Goal: Task Accomplishment & Management: Manage account settings

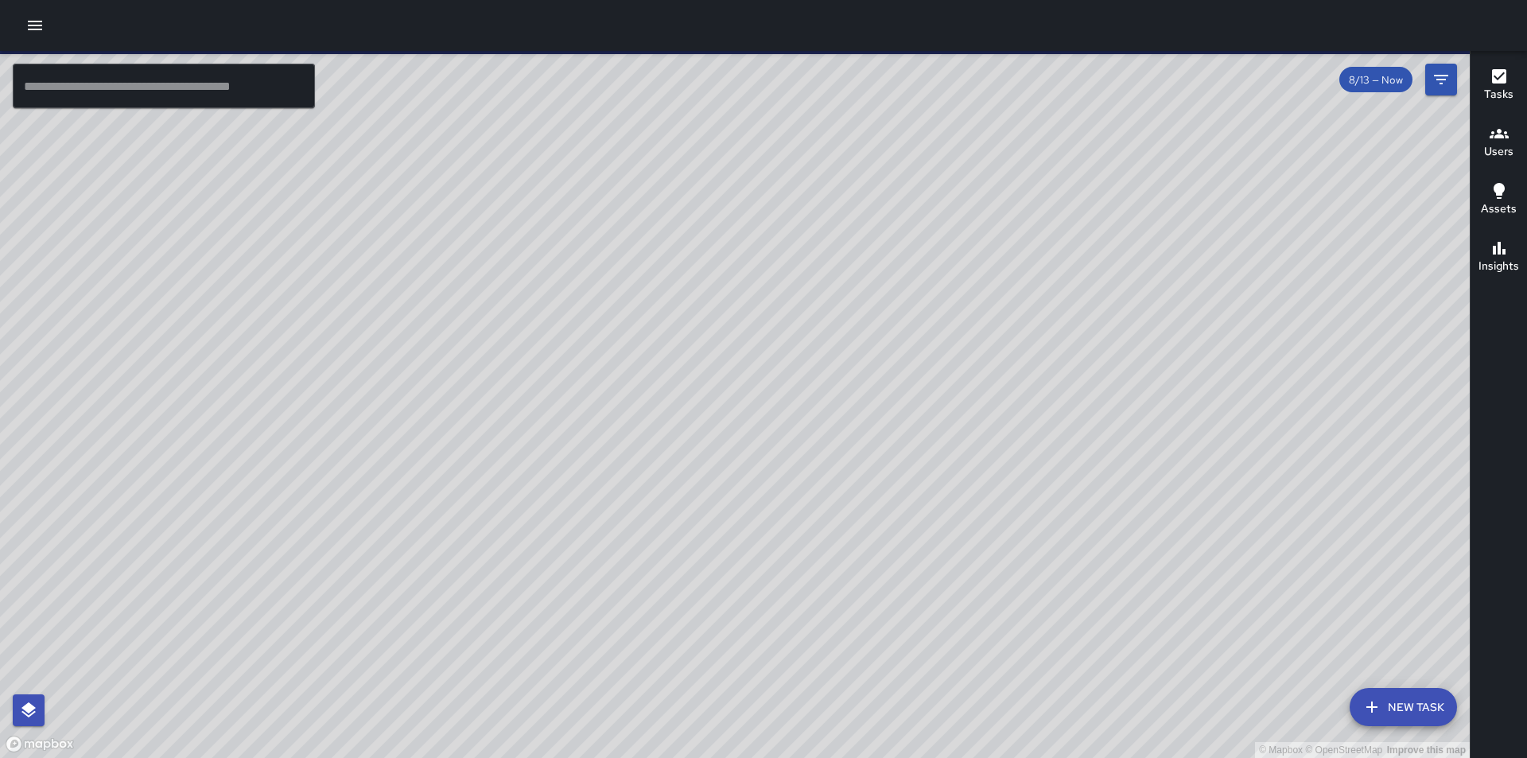
click at [35, 31] on icon "button" at bounding box center [34, 25] width 19 height 19
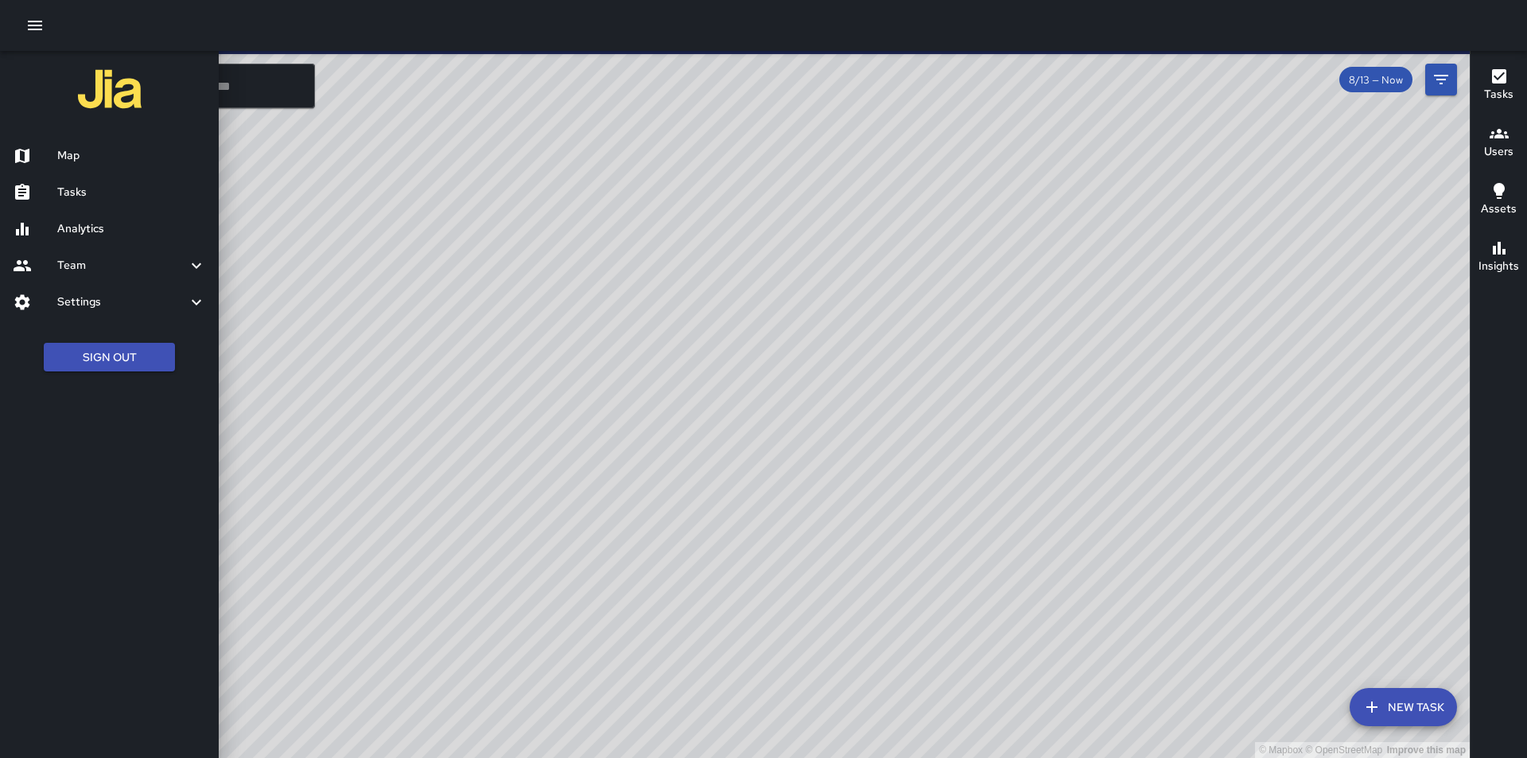
click at [99, 299] on h6 "Settings" at bounding box center [122, 301] width 130 height 17
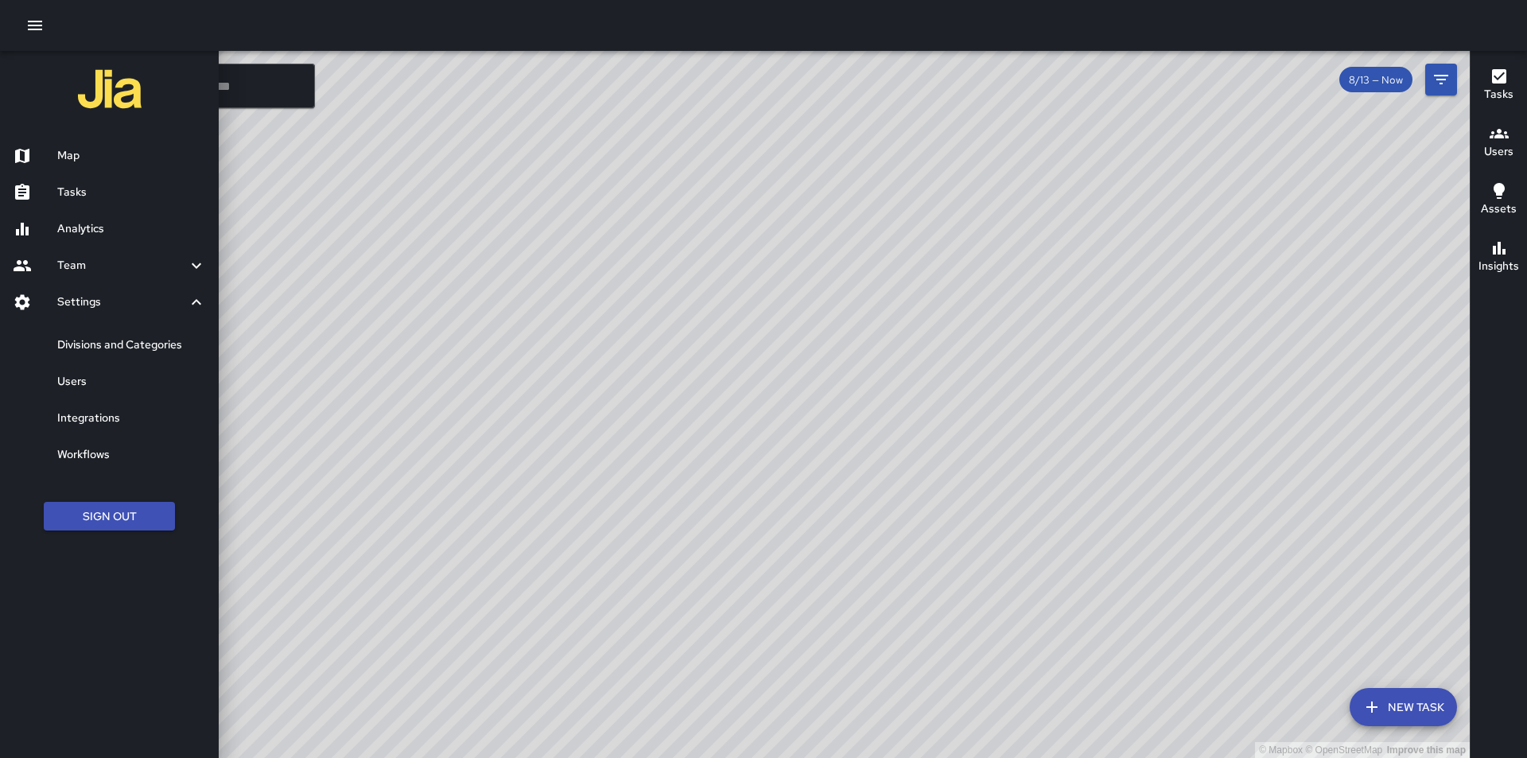
click at [87, 342] on h6 "Divisions and Categories" at bounding box center [131, 344] width 149 height 17
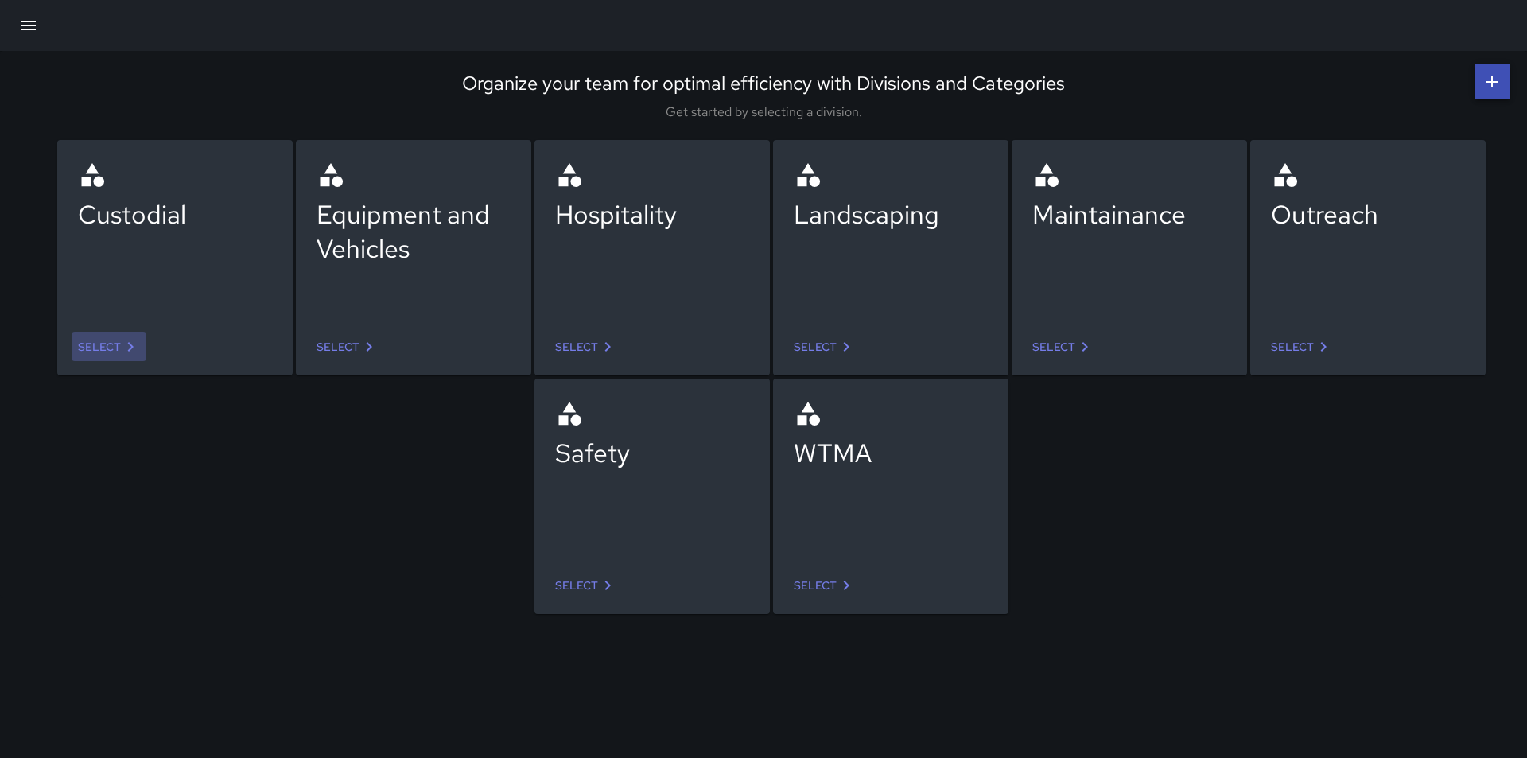
click at [121, 343] on icon at bounding box center [130, 346] width 19 height 19
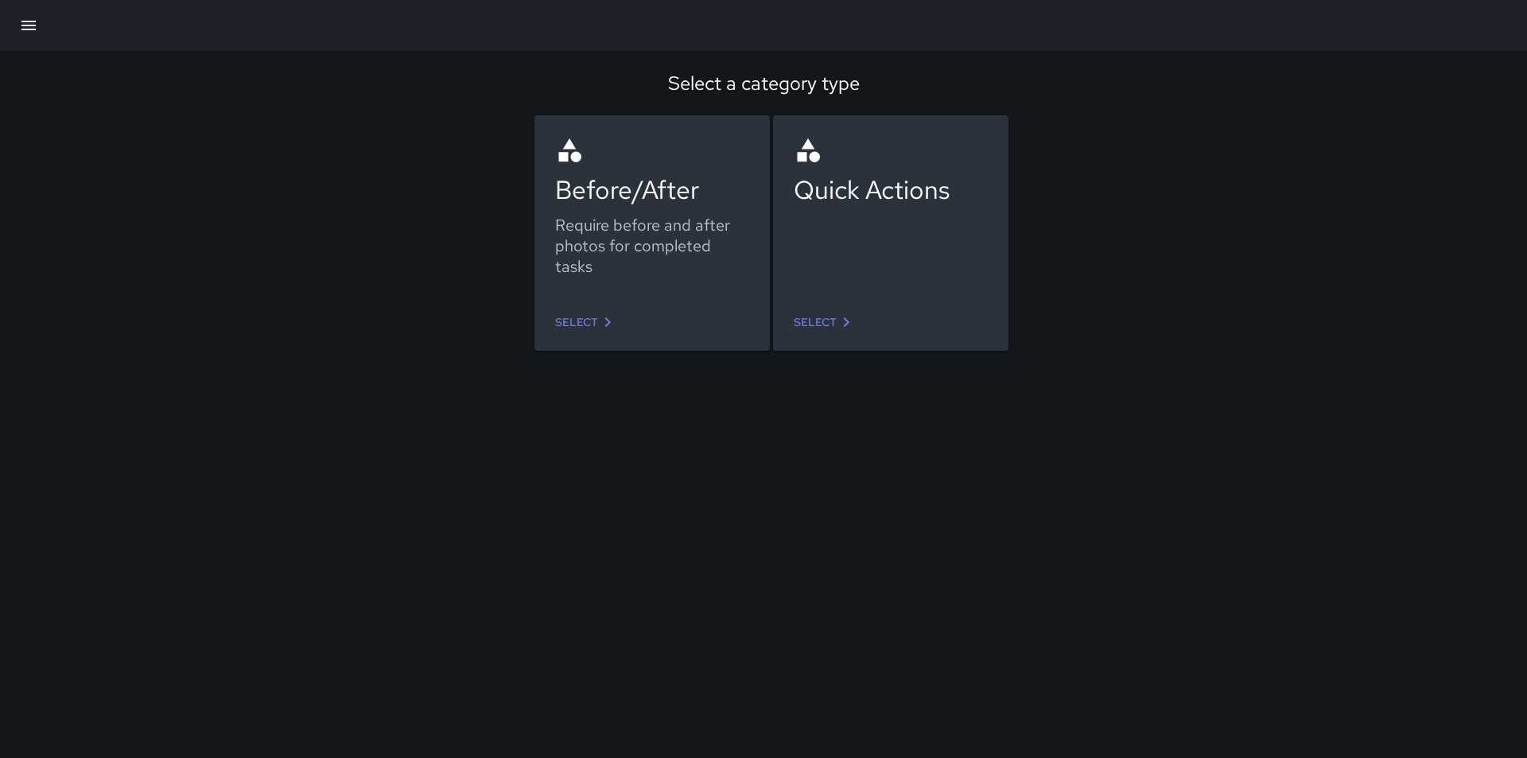
click at [581, 320] on link "Select" at bounding box center [586, 322] width 75 height 29
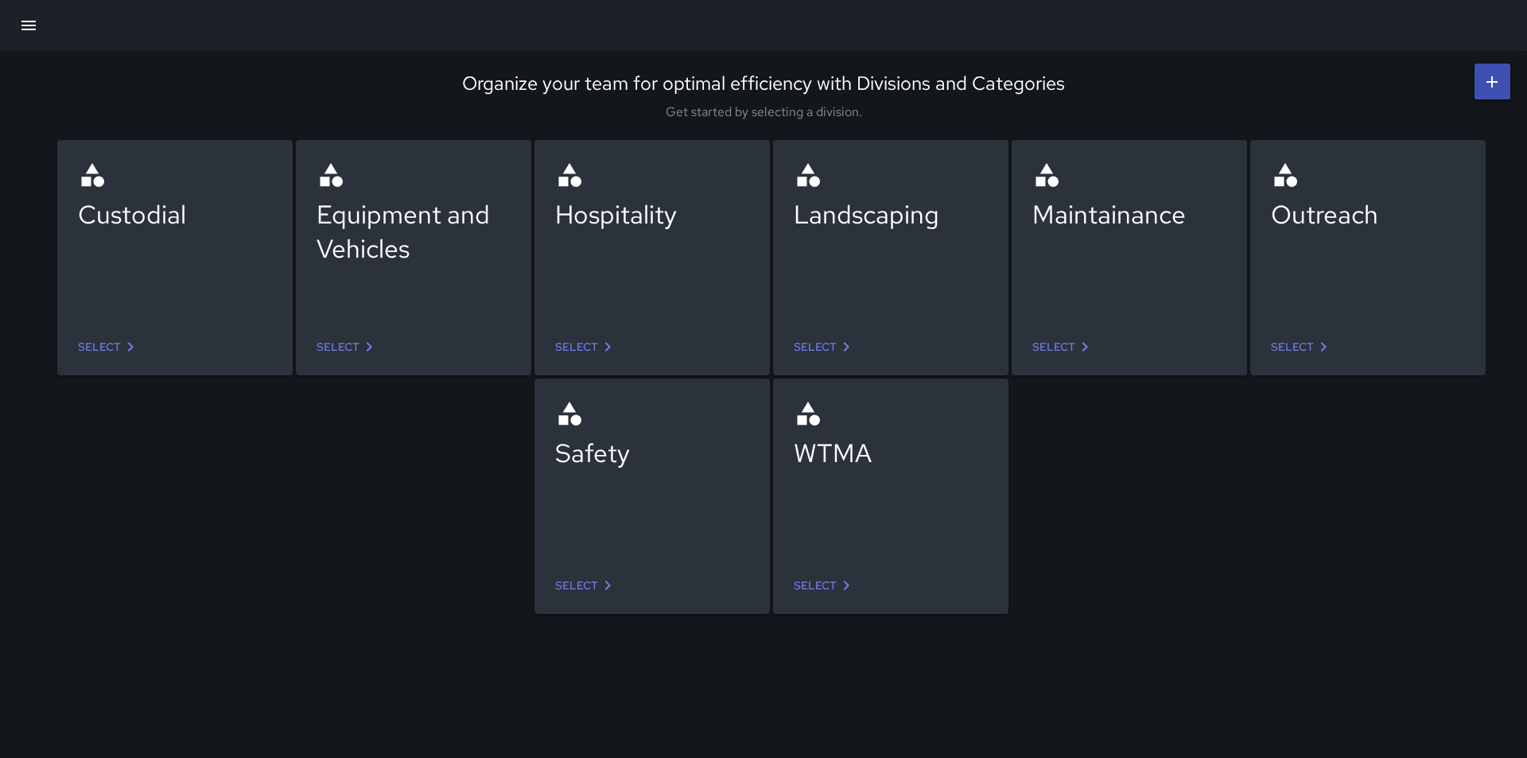
click at [367, 351] on icon at bounding box center [370, 347] width 6 height 10
click at [611, 587] on icon at bounding box center [607, 585] width 19 height 19
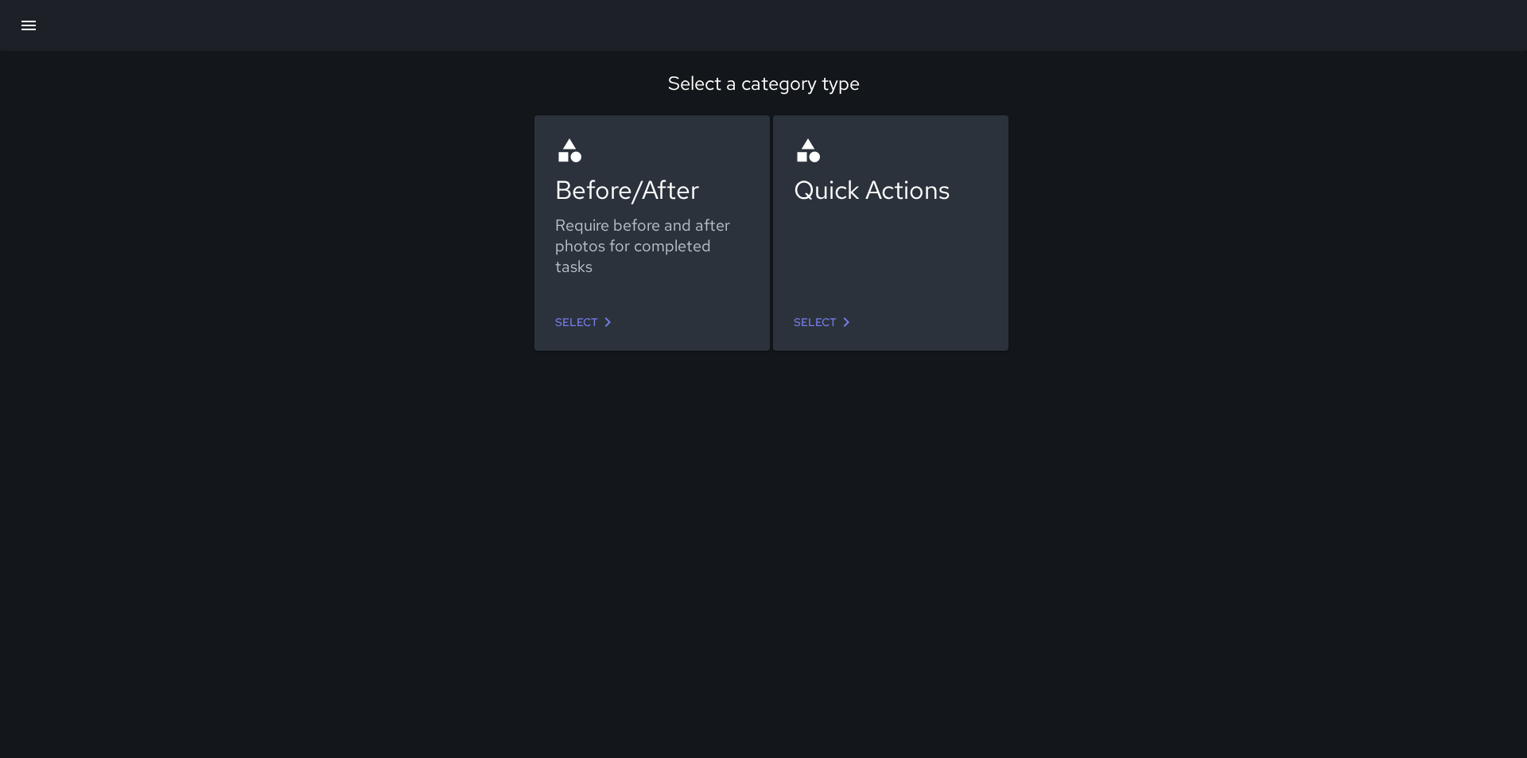
click at [602, 325] on icon at bounding box center [607, 322] width 19 height 19
click at [815, 315] on link "Select" at bounding box center [824, 322] width 75 height 29
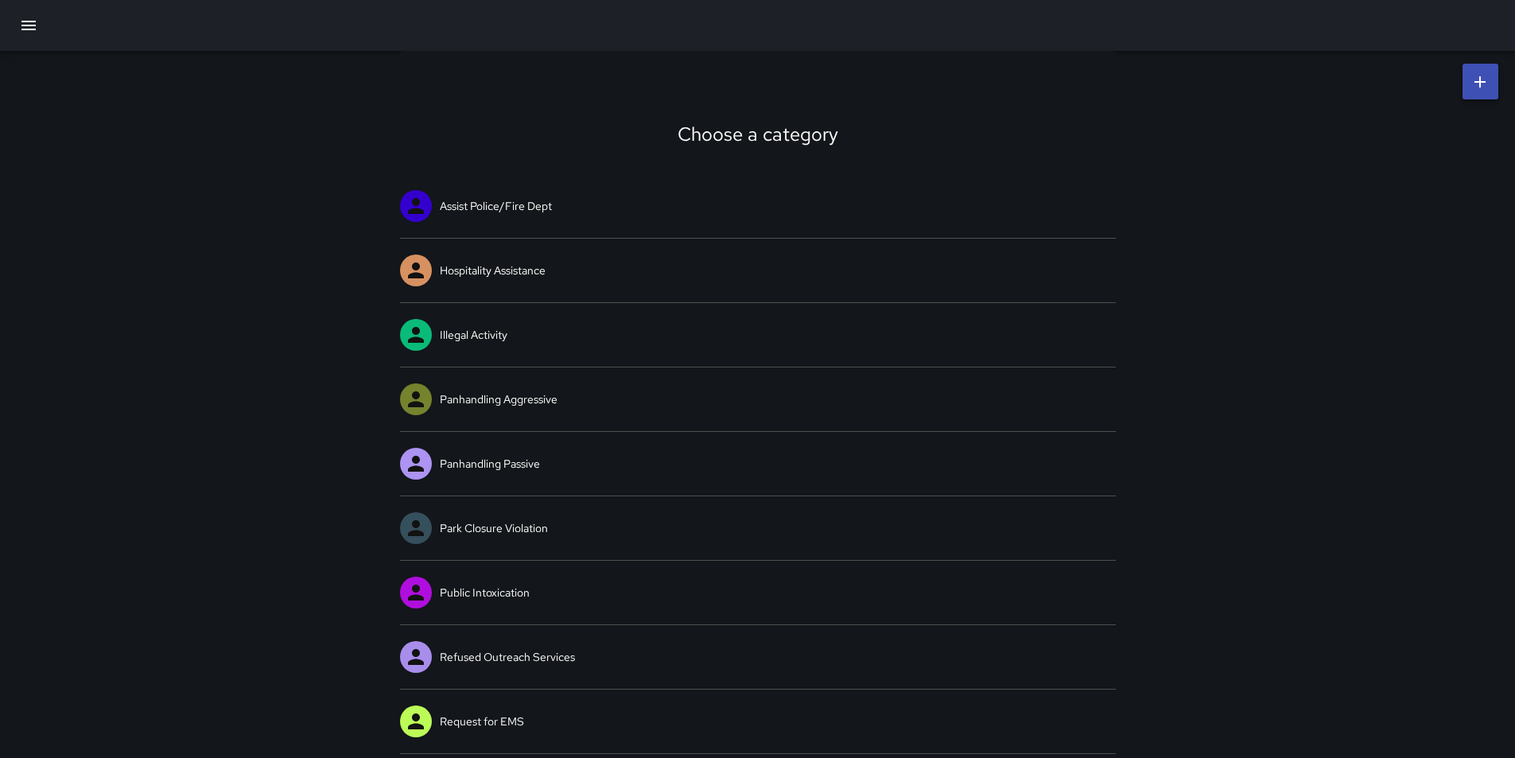
click at [114, 205] on div "Choose a category Assist Police/Fire Dept Hospitality Assistance Illegal Activi…" at bounding box center [757, 724] width 1515 height 1347
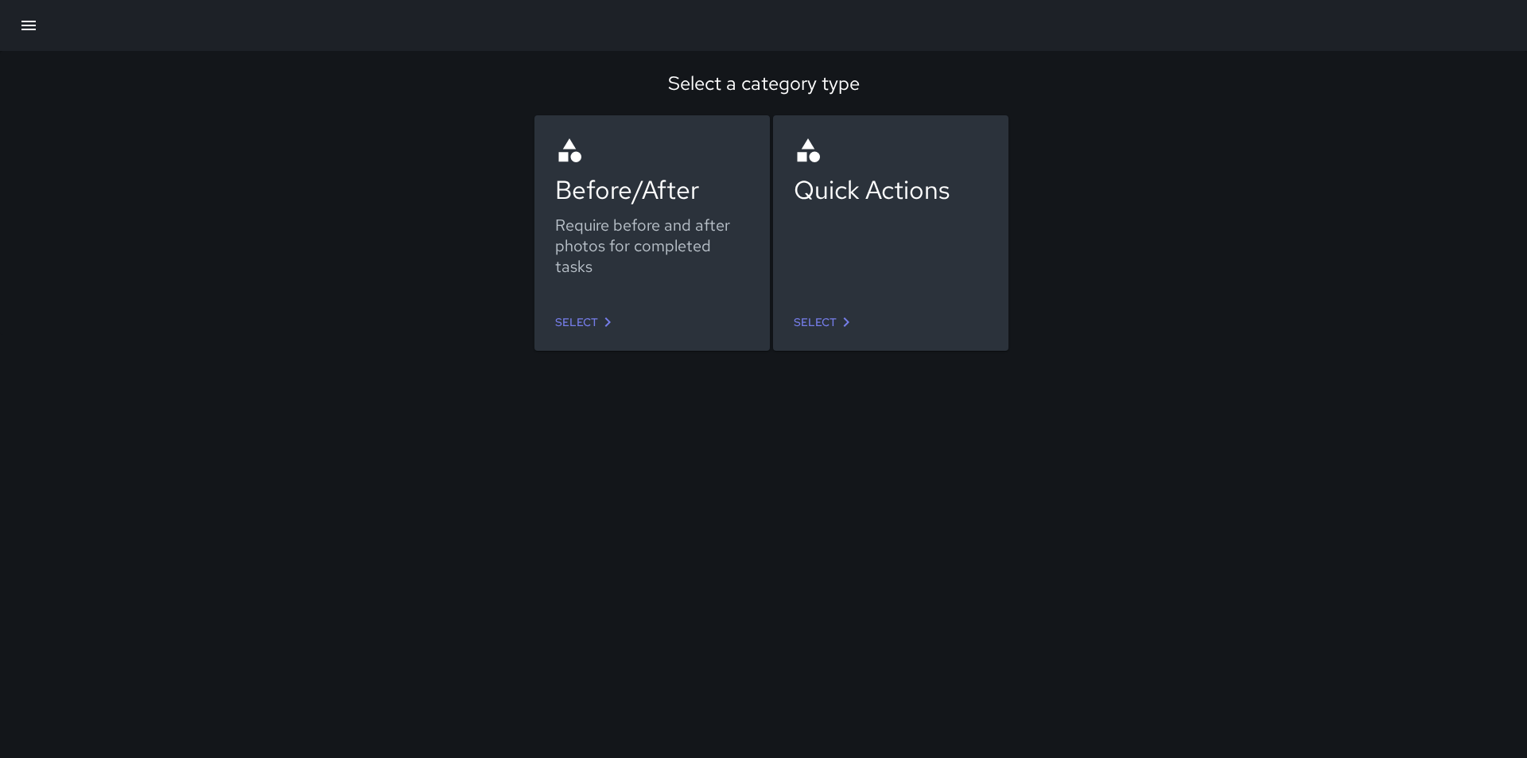
click at [27, 14] on button "button" at bounding box center [29, 25] width 38 height 38
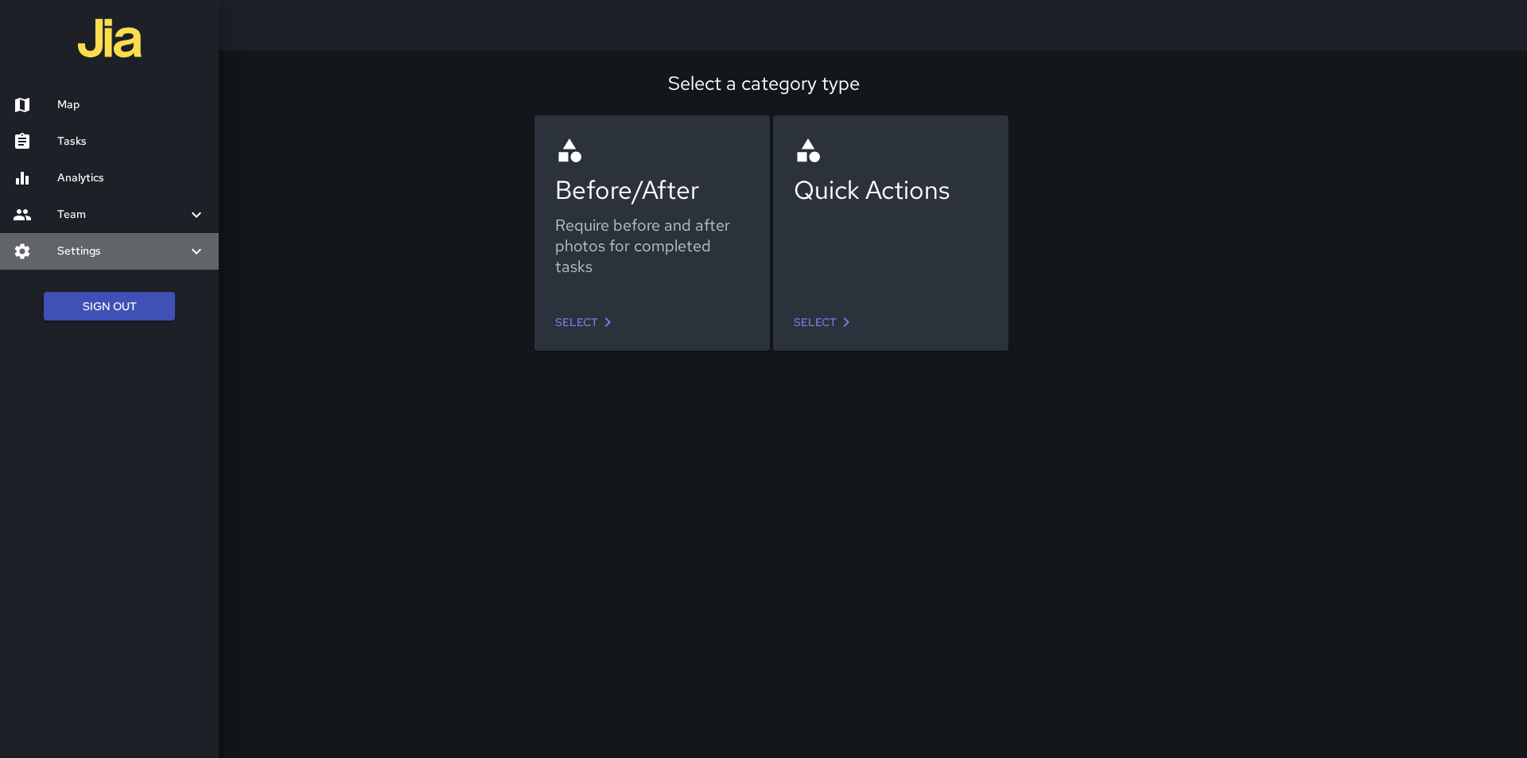
click at [46, 254] on div at bounding box center [35, 251] width 45 height 19
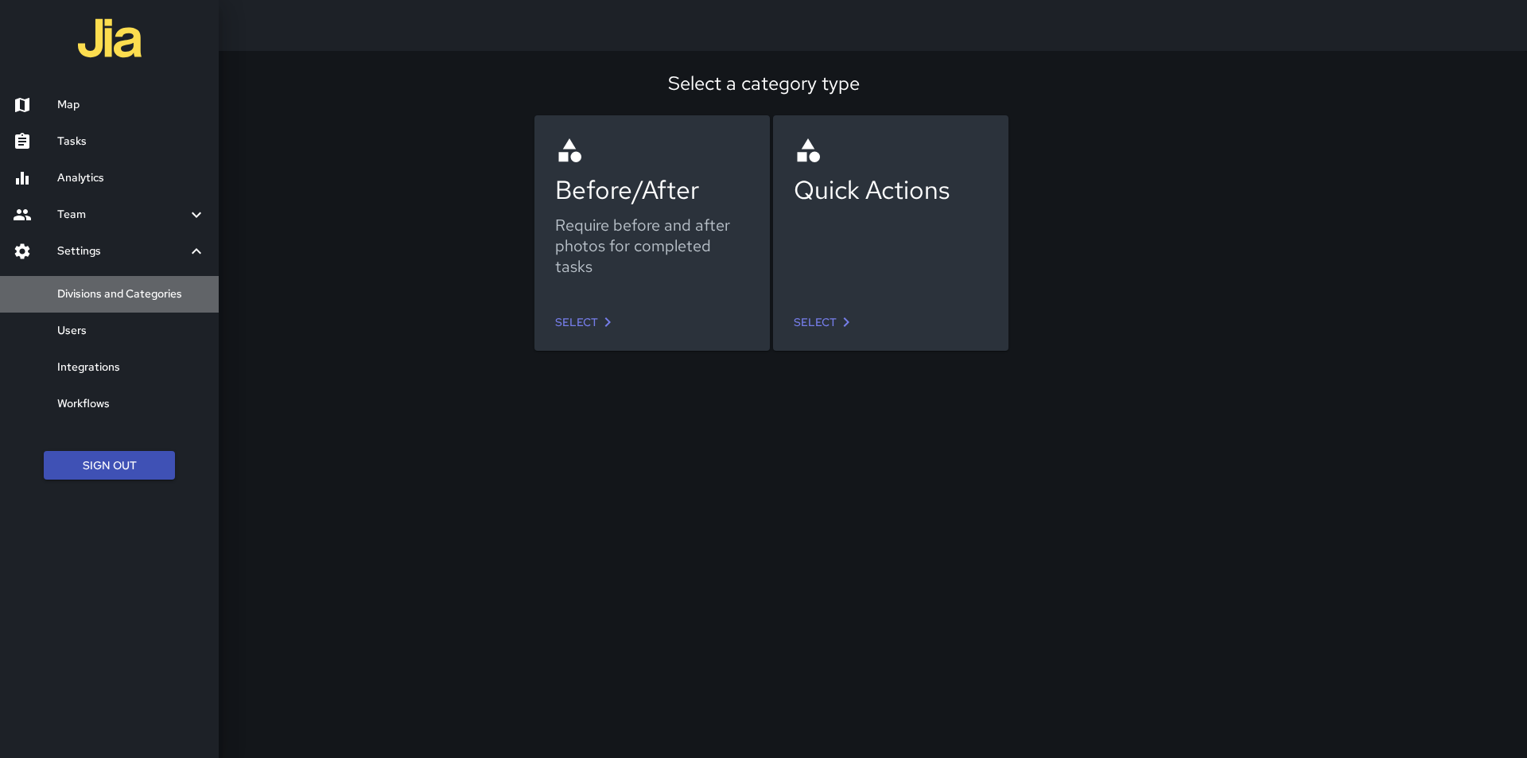
click at [80, 297] on h6 "Divisions and Categories" at bounding box center [131, 293] width 149 height 17
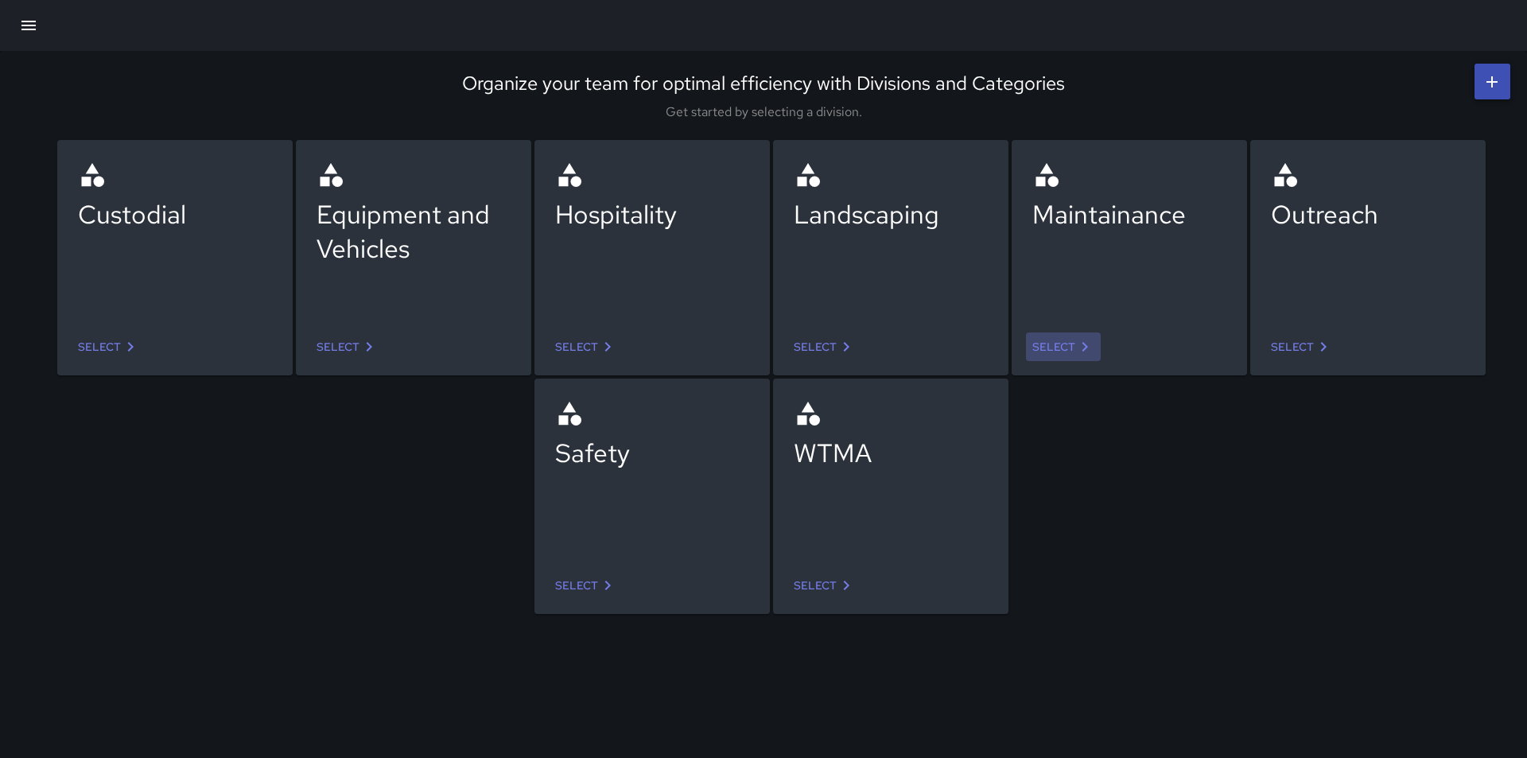
click at [1058, 343] on link "Select" at bounding box center [1063, 346] width 75 height 29
click at [28, 17] on icon "button" at bounding box center [28, 25] width 19 height 19
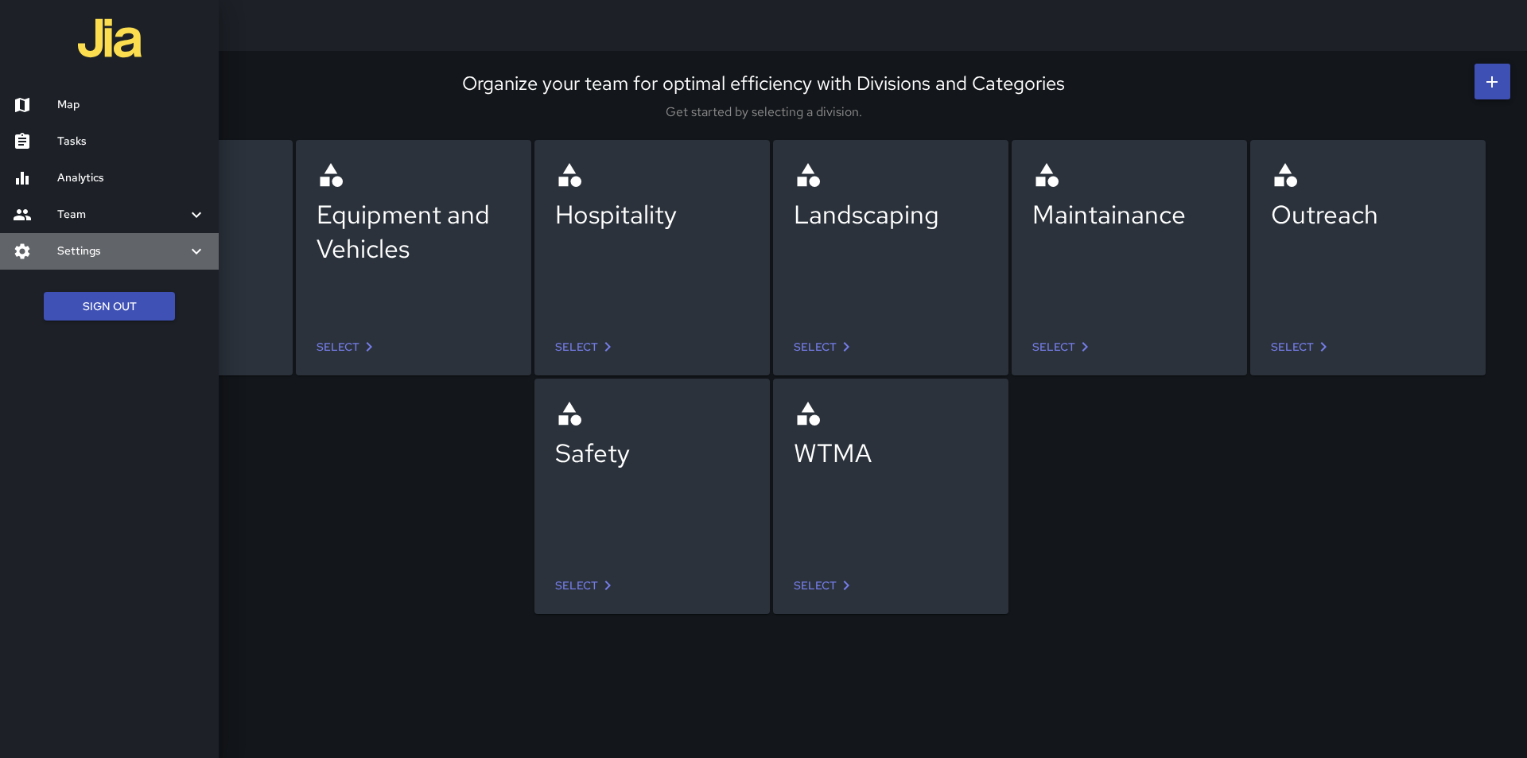
click at [36, 247] on div at bounding box center [35, 251] width 45 height 19
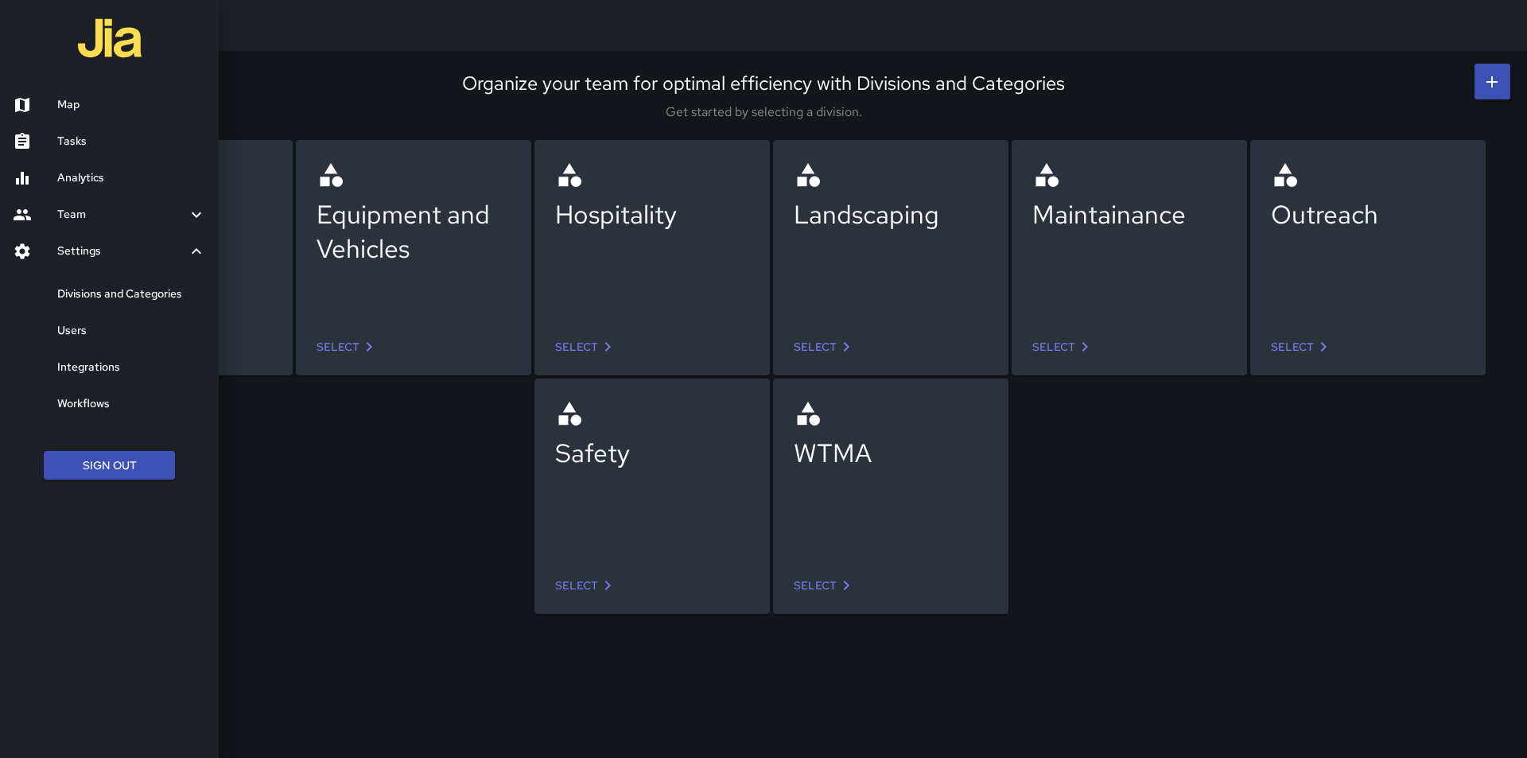
click at [287, 447] on div at bounding box center [763, 379] width 1527 height 758
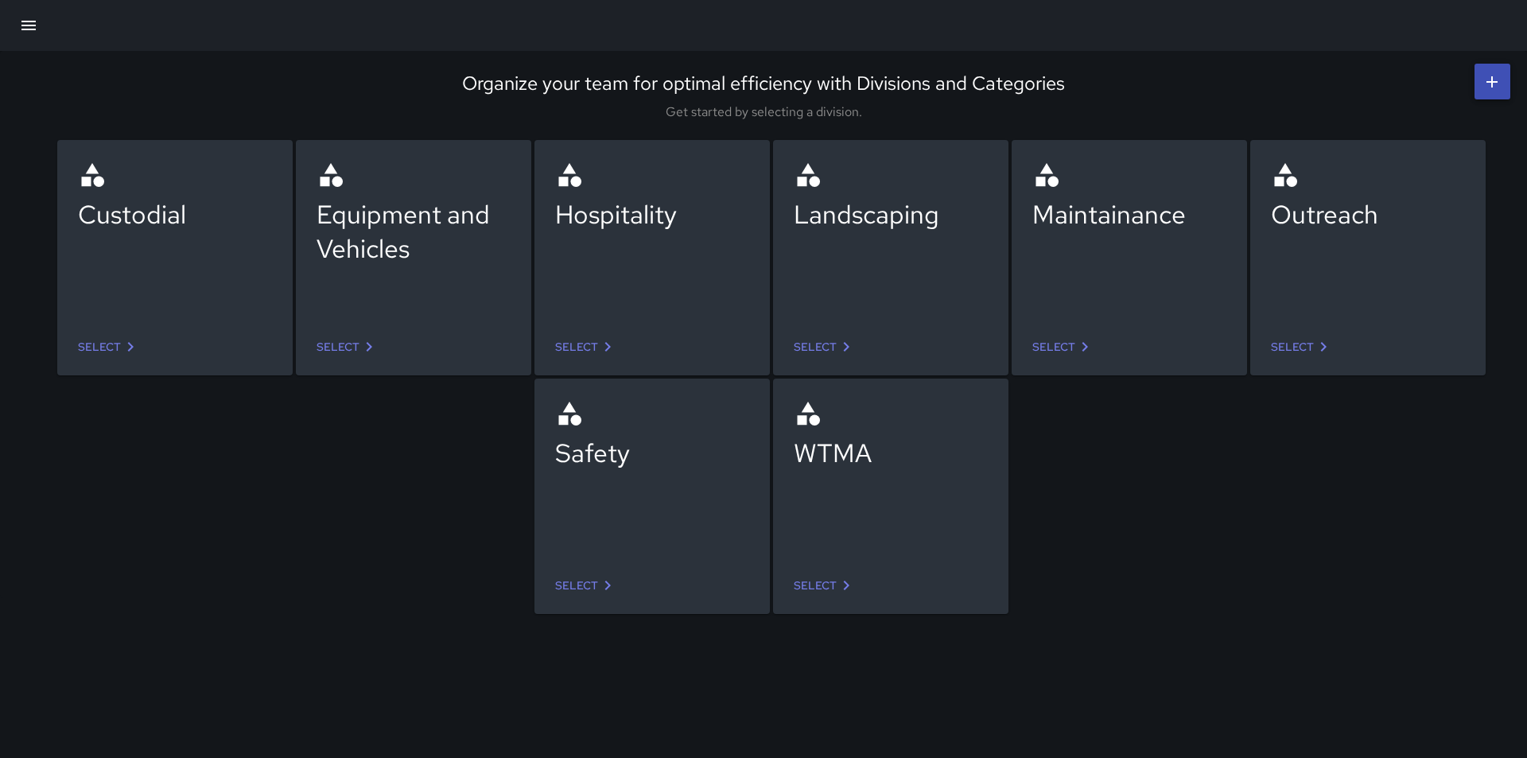
click at [838, 584] on icon at bounding box center [846, 585] width 19 height 19
click at [1085, 225] on div "Maintainance" at bounding box center [1129, 214] width 194 height 34
click at [1054, 180] on circle at bounding box center [1053, 182] width 11 height 11
click at [1490, 81] on icon at bounding box center [1491, 81] width 11 height 11
click at [1043, 173] on icon at bounding box center [1047, 168] width 14 height 11
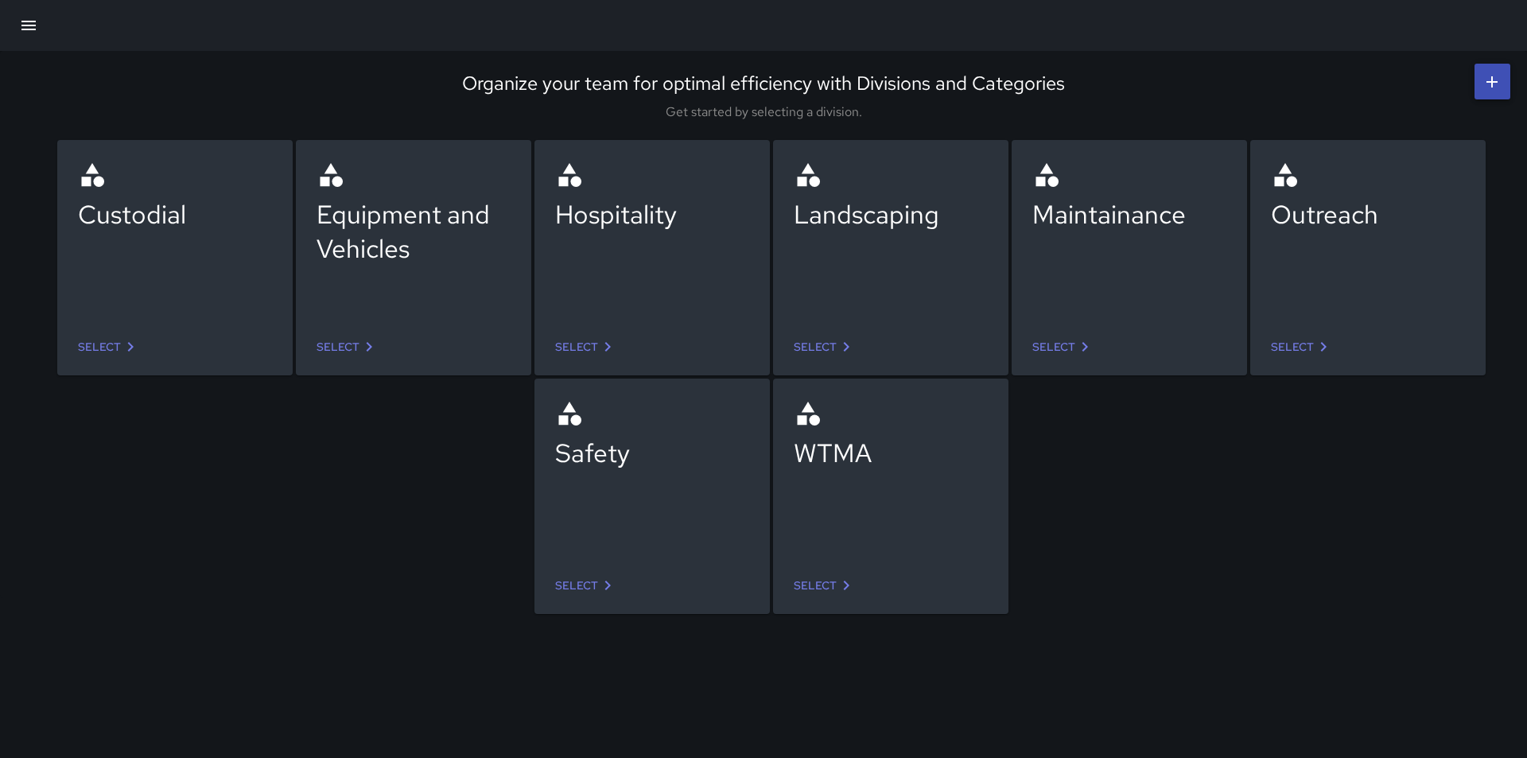
click at [1061, 346] on link "Select" at bounding box center [1063, 346] width 75 height 29
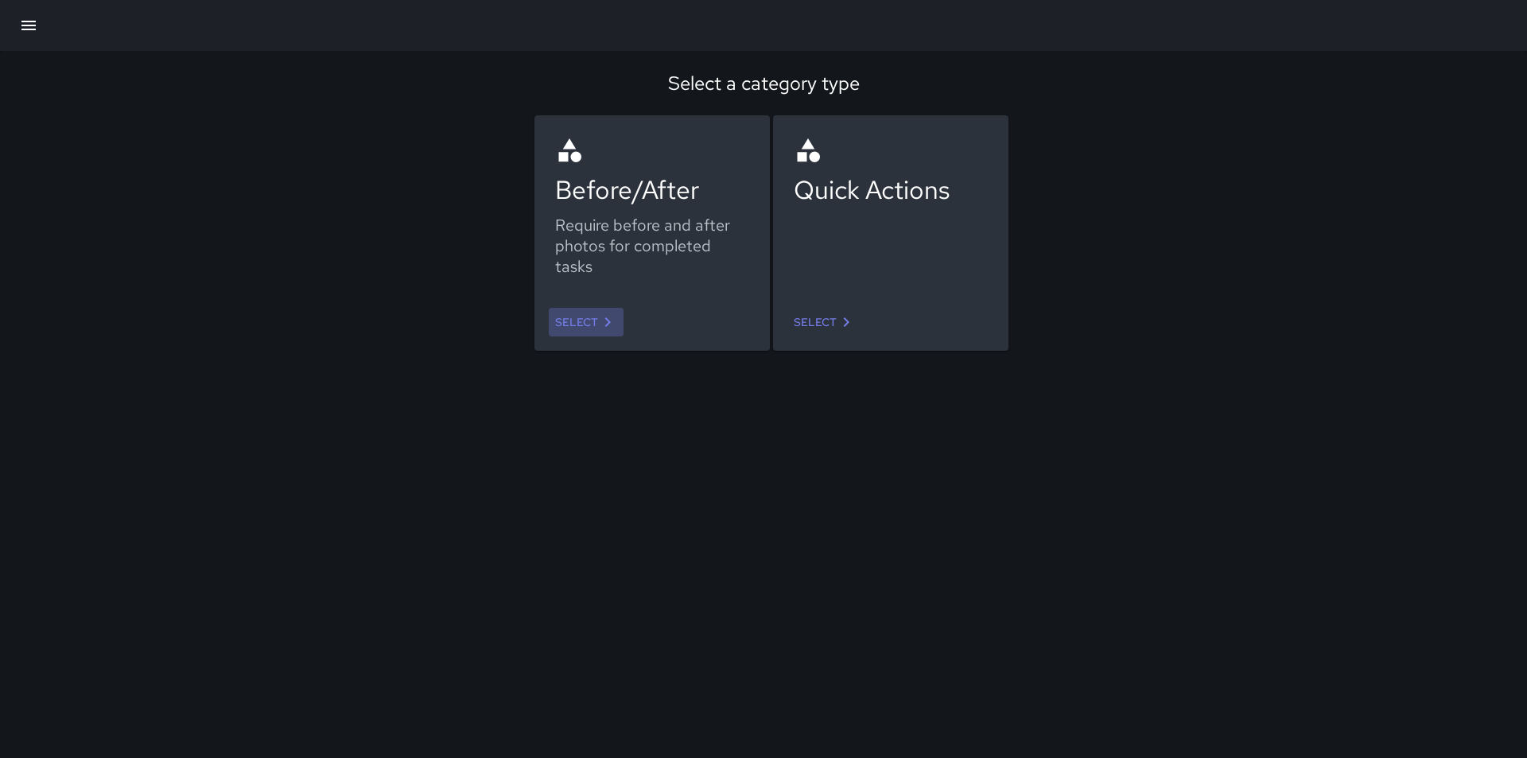
click at [585, 324] on link "Select" at bounding box center [586, 322] width 75 height 29
click at [28, 25] on icon "button" at bounding box center [28, 26] width 14 height 10
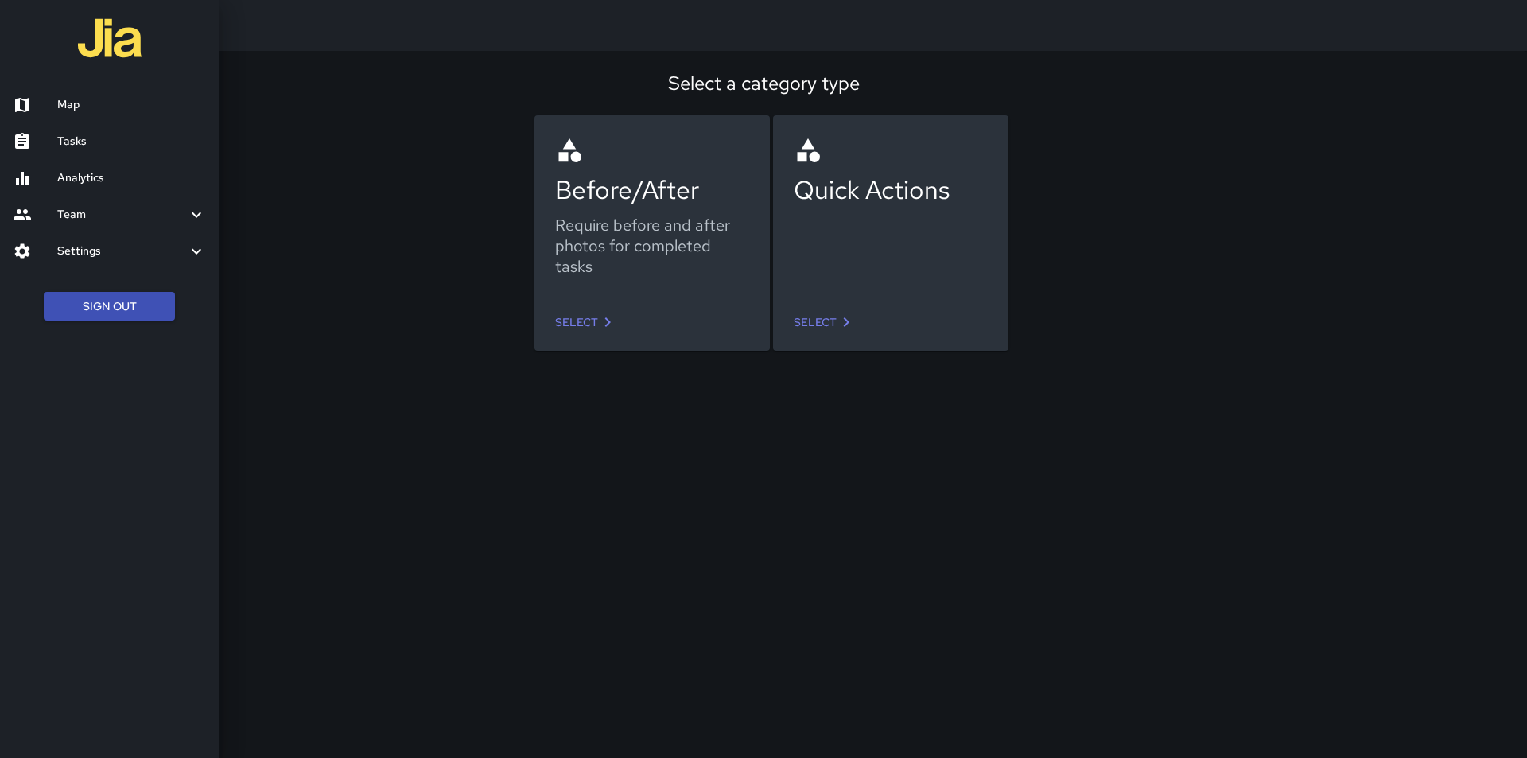
click at [75, 248] on h6 "Settings" at bounding box center [122, 251] width 130 height 17
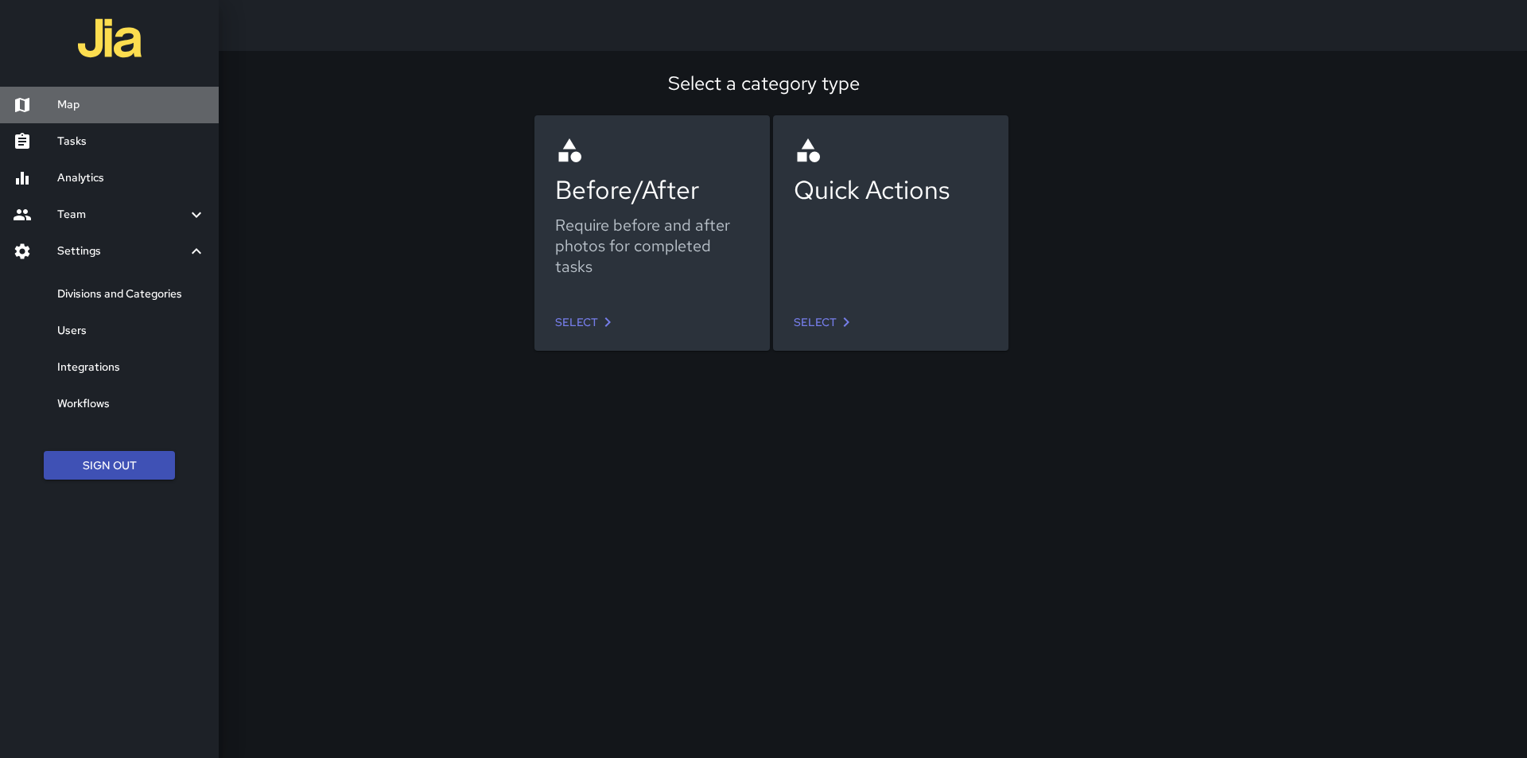
click at [41, 103] on div at bounding box center [35, 104] width 45 height 19
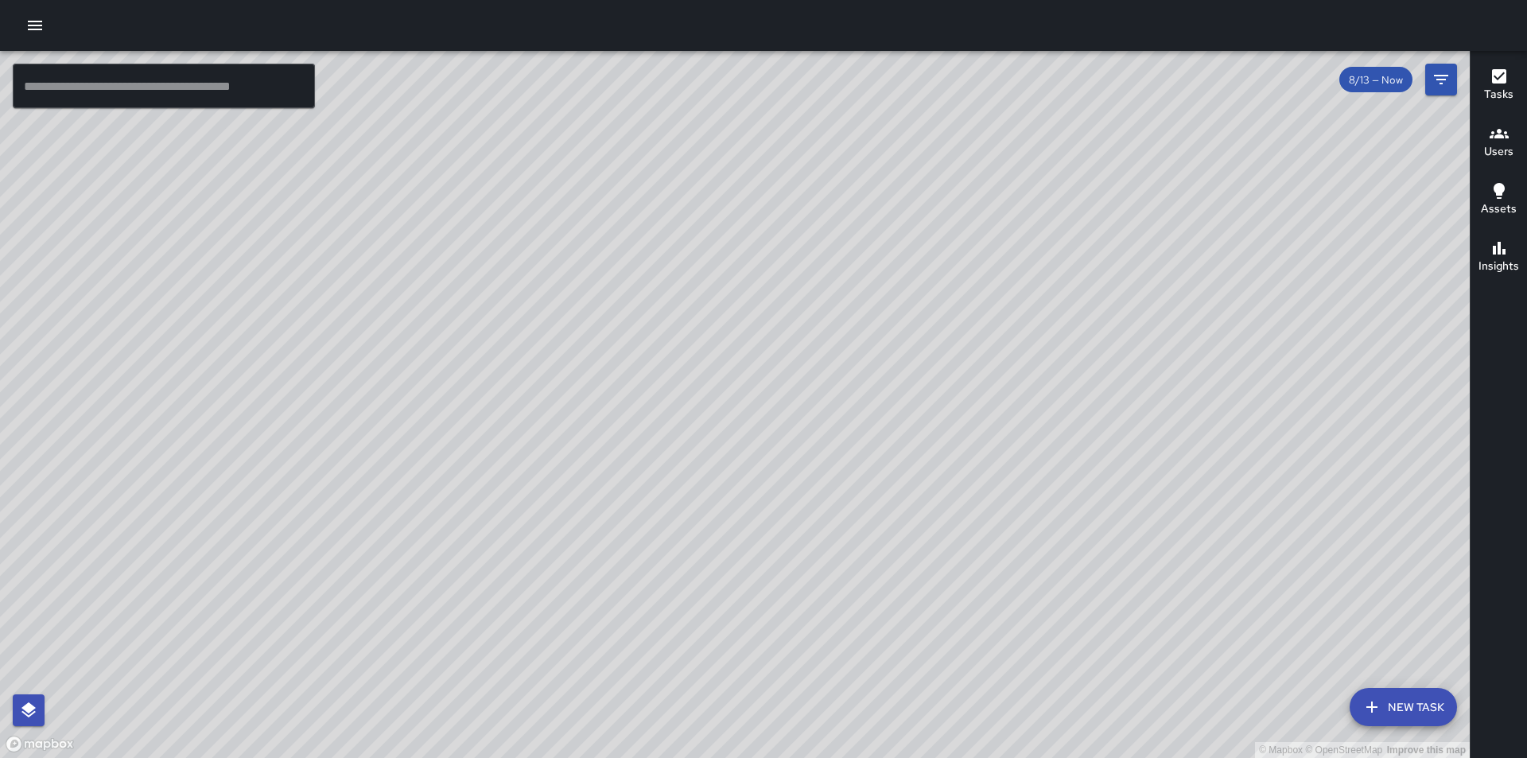
click at [615, 357] on div "© Mapbox © OpenStreetMap Improve this map DW Dave Willard Supervisor Tasks 0 / …" at bounding box center [734, 404] width 1469 height 707
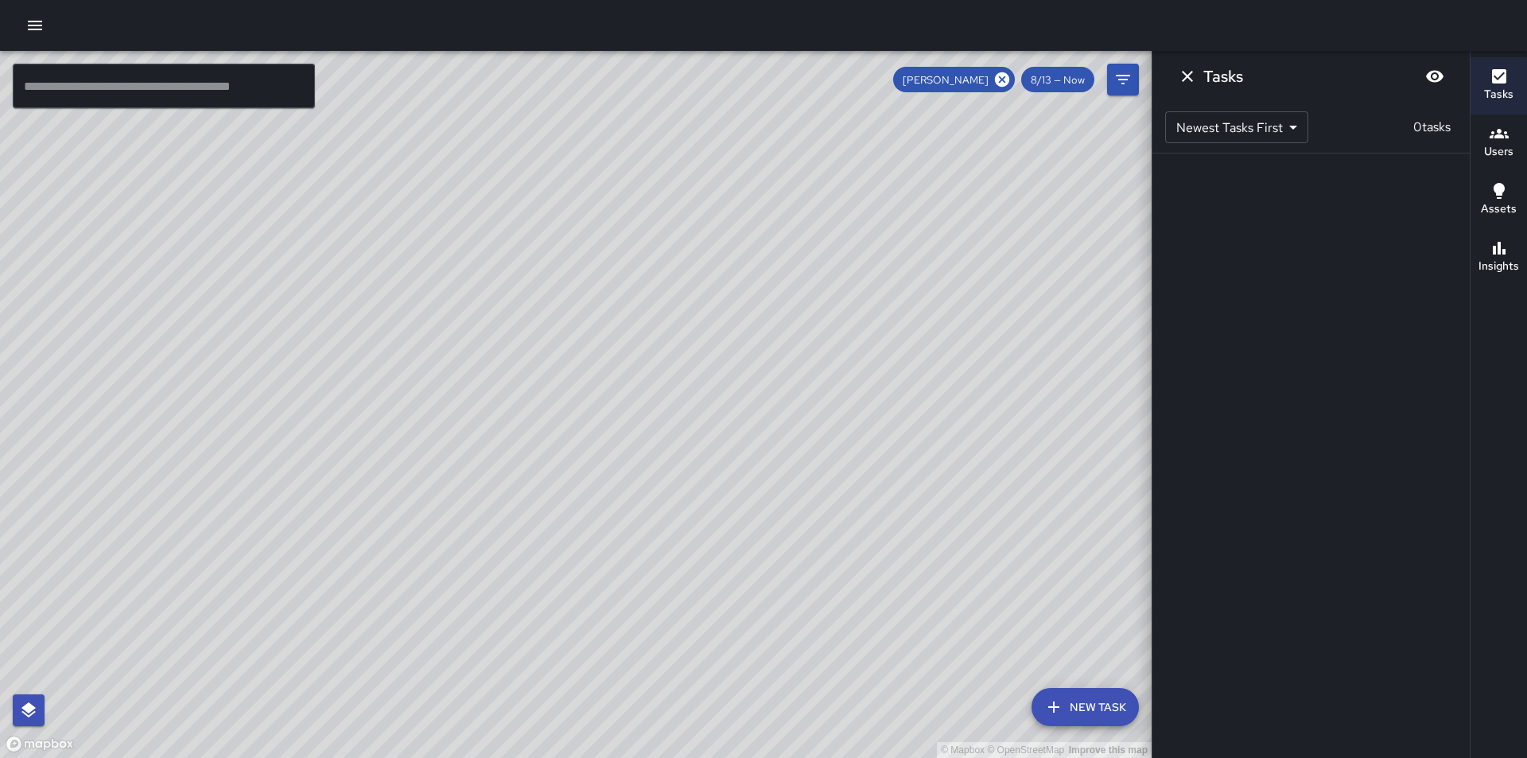
click at [1508, 74] on div "Tasks" at bounding box center [1498, 85] width 29 height 37
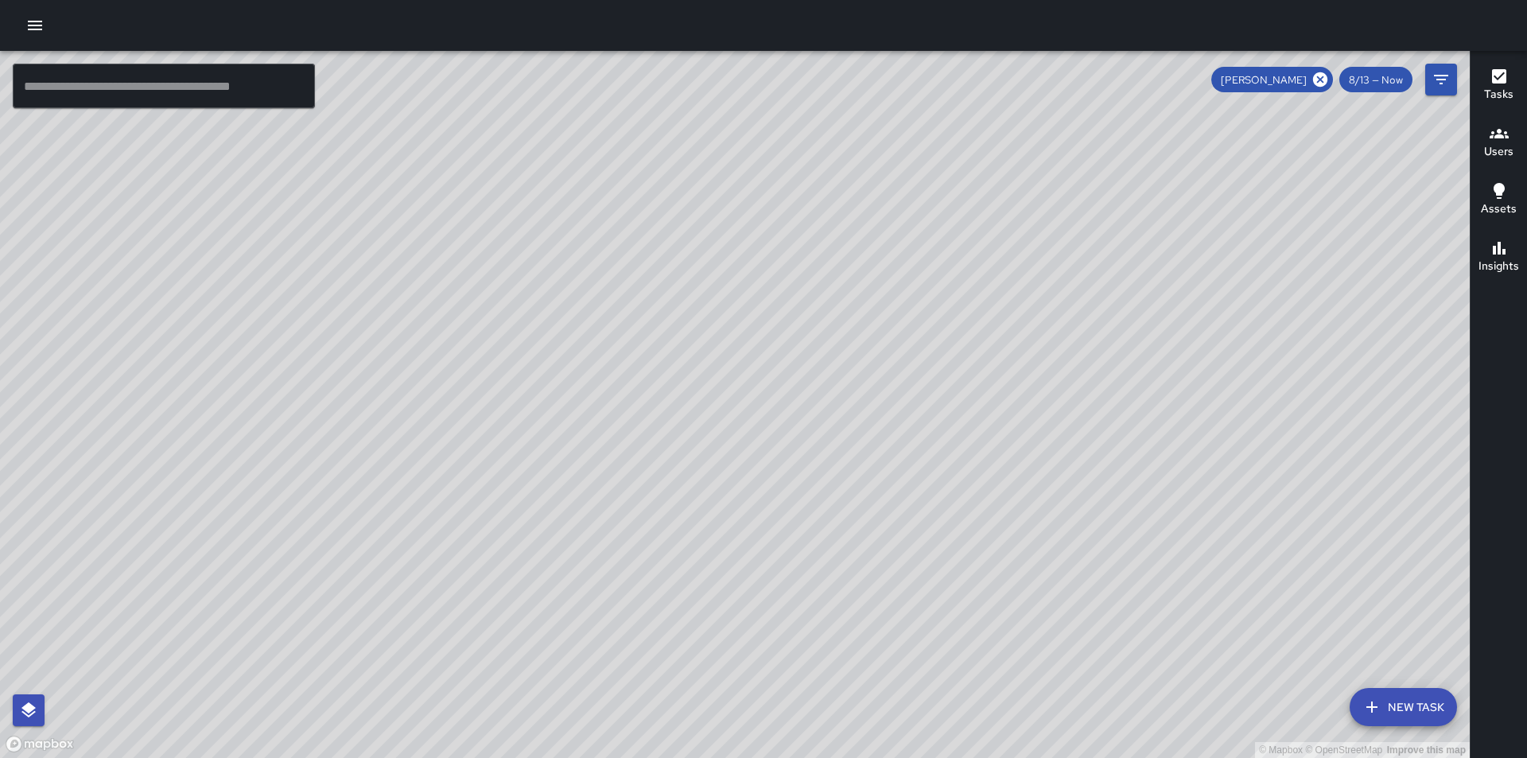
click at [1508, 75] on icon "button" at bounding box center [1498, 76] width 19 height 19
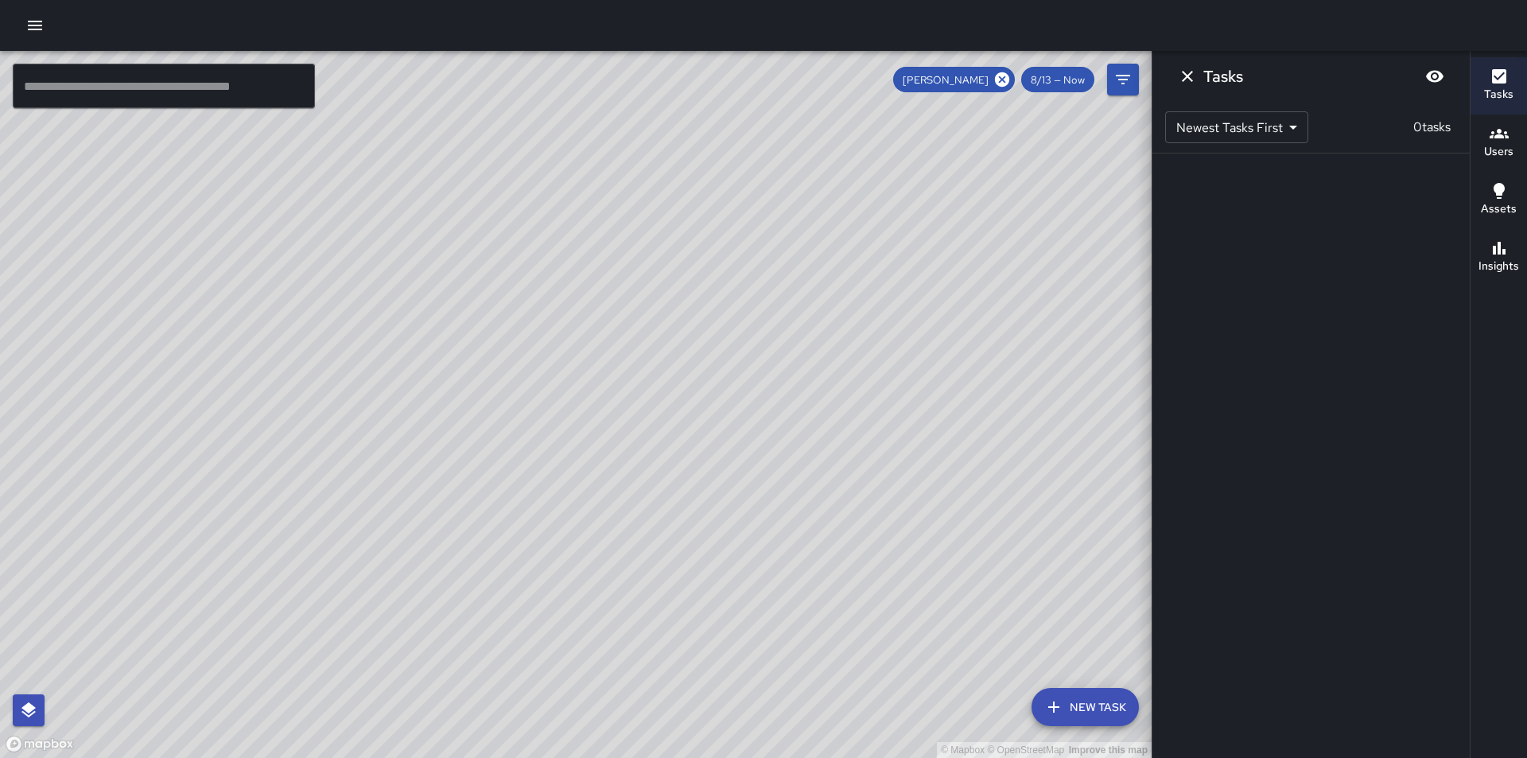
click at [1281, 124] on body "© Mapbox © OpenStreetMap Improve this map ​ New Task Dave Willard 8/13 — Now Ma…" at bounding box center [763, 379] width 1527 height 758
click at [1184, 85] on div at bounding box center [763, 379] width 1527 height 758
click at [1184, 85] on icon "Dismiss" at bounding box center [1187, 76] width 19 height 19
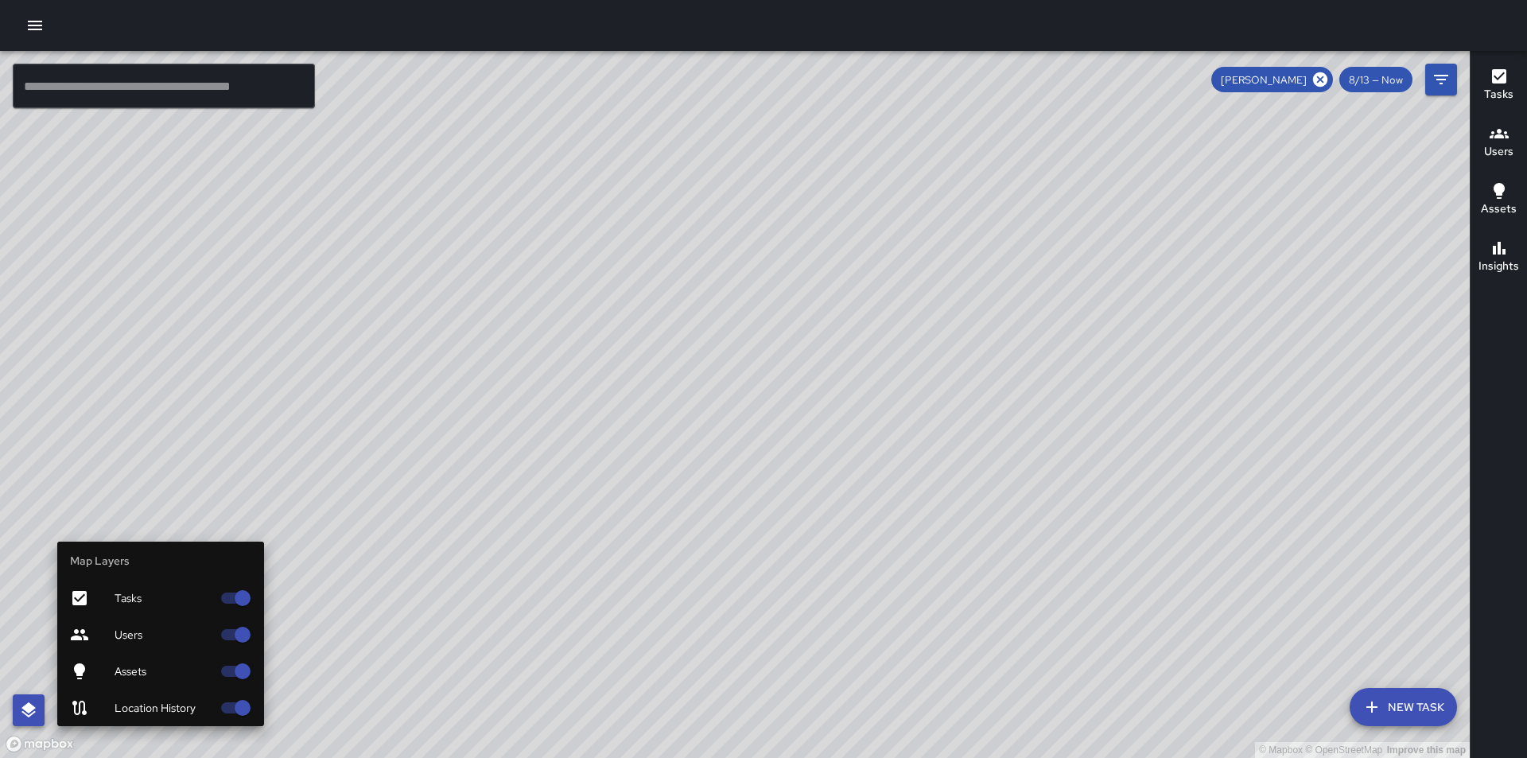
click at [21, 716] on button "button" at bounding box center [29, 710] width 32 height 32
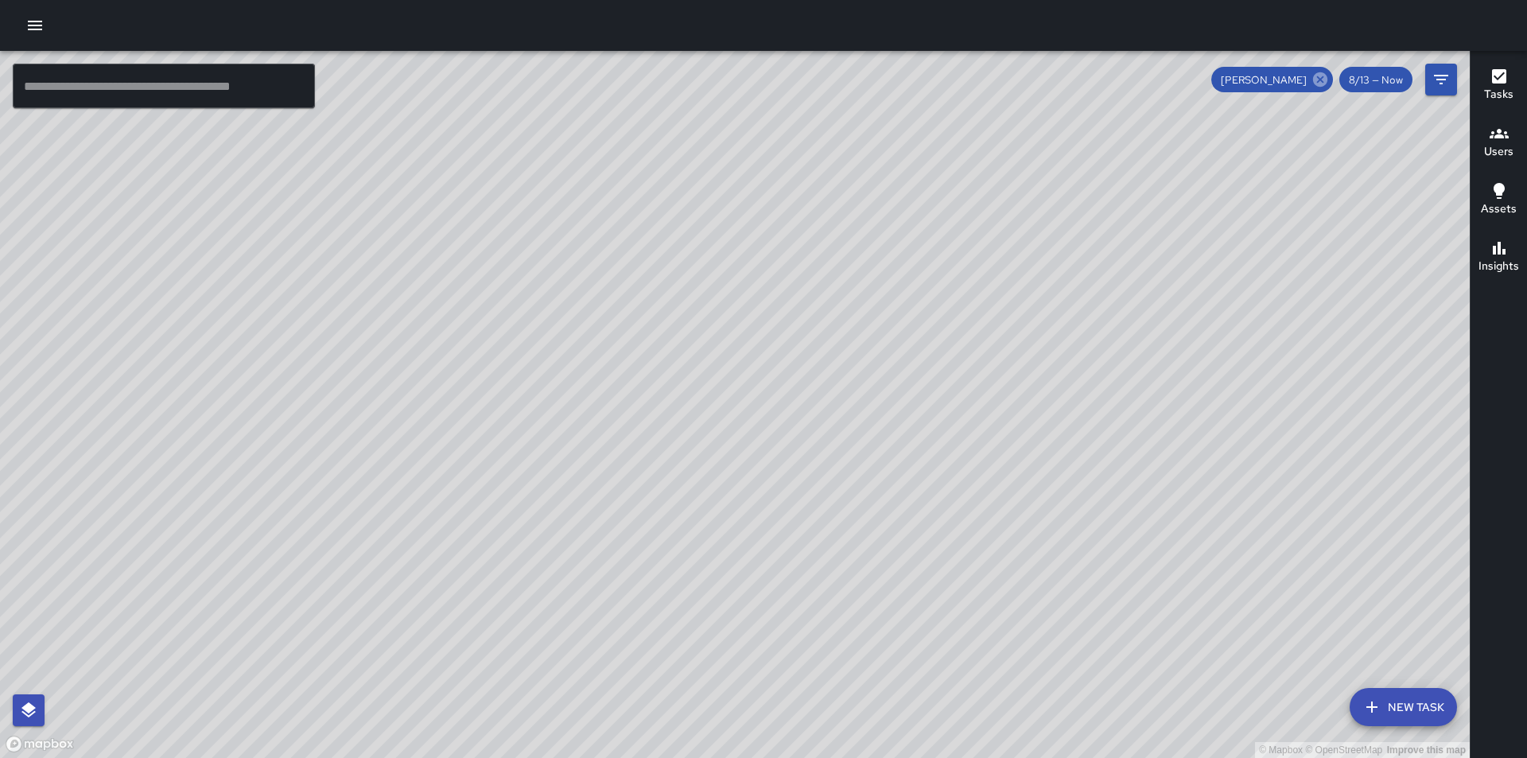
click at [1322, 83] on icon at bounding box center [1320, 79] width 14 height 14
drag, startPoint x: 858, startPoint y: 415, endPoint x: 791, endPoint y: 564, distance: 163.0
click at [791, 564] on div "© Mapbox © OpenStreetMap Improve this map" at bounding box center [734, 404] width 1469 height 707
drag, startPoint x: 666, startPoint y: 297, endPoint x: 686, endPoint y: 367, distance: 72.0
click at [686, 367] on div "© Mapbox © OpenStreetMap Improve this map" at bounding box center [734, 404] width 1469 height 707
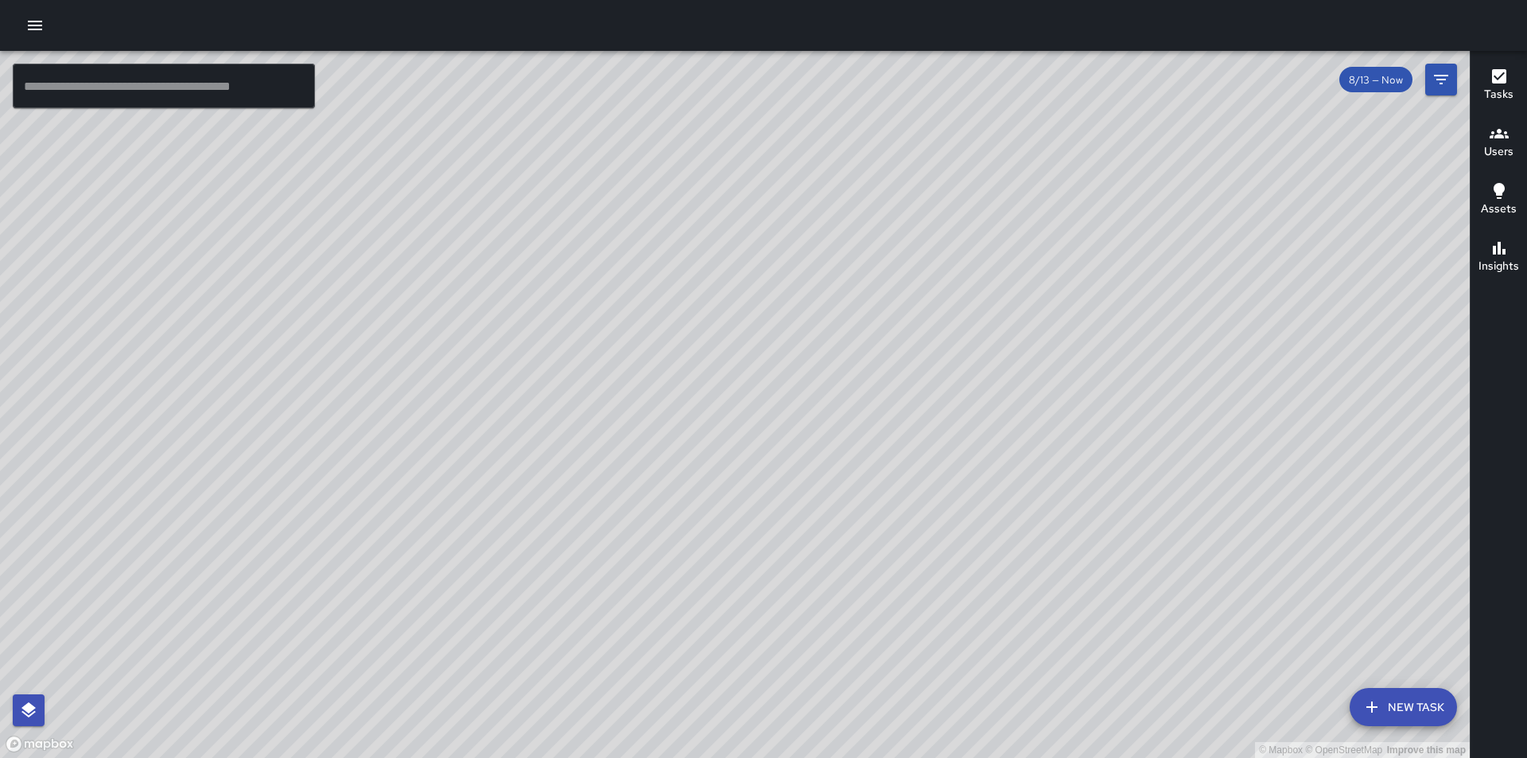
drag, startPoint x: 732, startPoint y: 605, endPoint x: 775, endPoint y: 301, distance: 307.6
click at [775, 301] on div "© Mapbox © OpenStreetMap Improve this map" at bounding box center [734, 404] width 1469 height 707
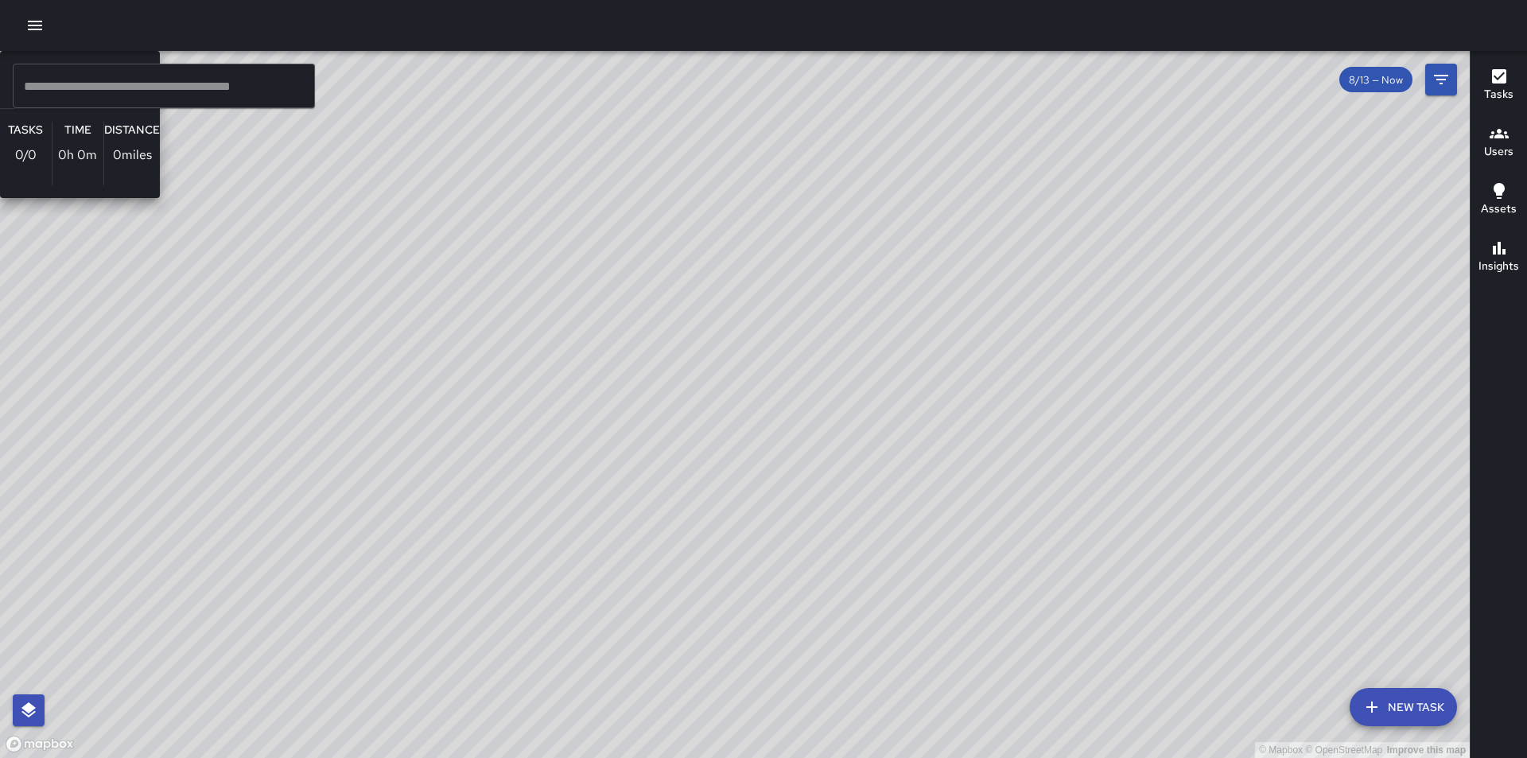
click at [701, 514] on div "© Mapbox © OpenStreetMap Improve this map TB Timothy Butler Ambassador Tasks 0 …" at bounding box center [734, 404] width 1469 height 707
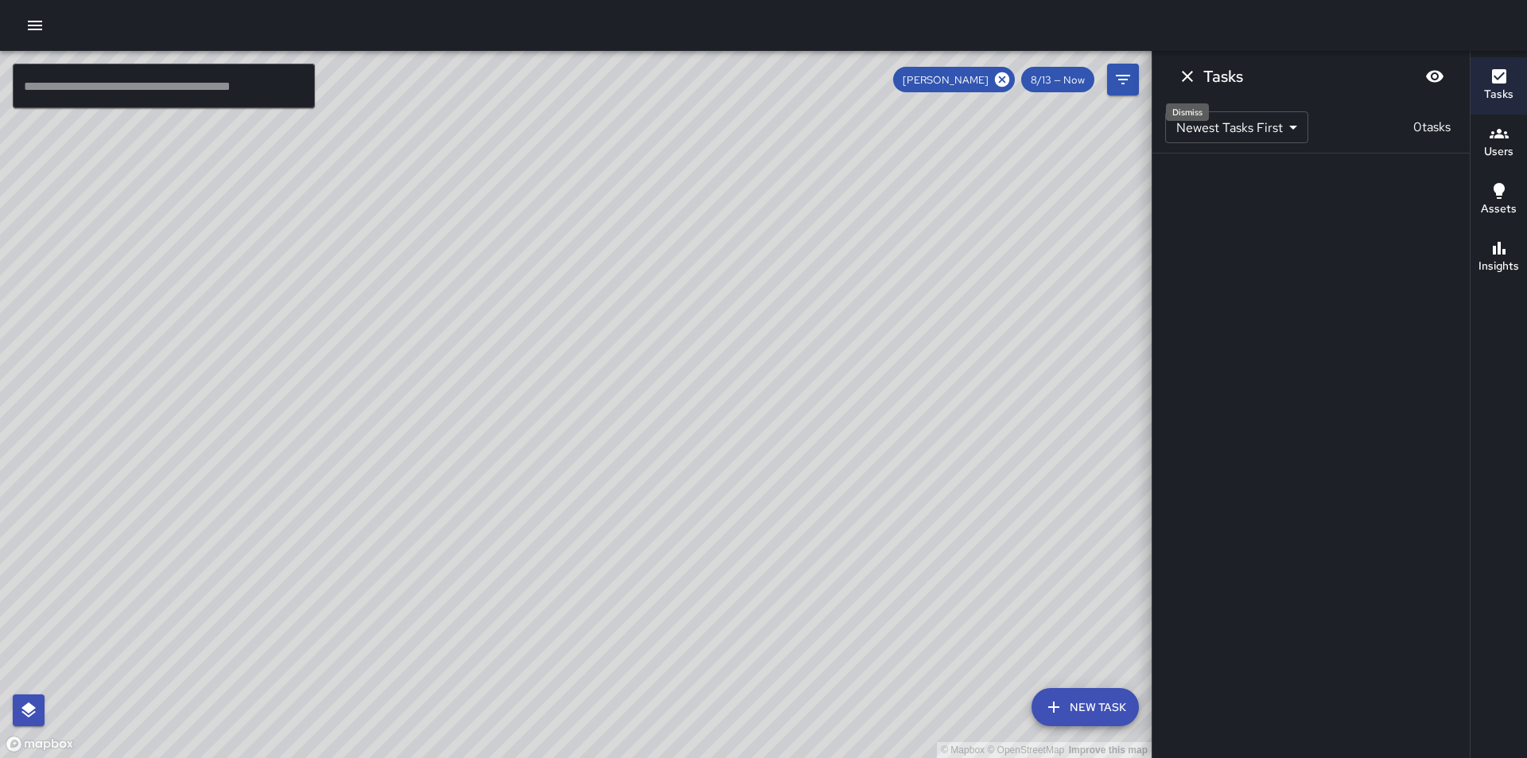
click at [1188, 78] on icon "Dismiss" at bounding box center [1187, 76] width 11 height 11
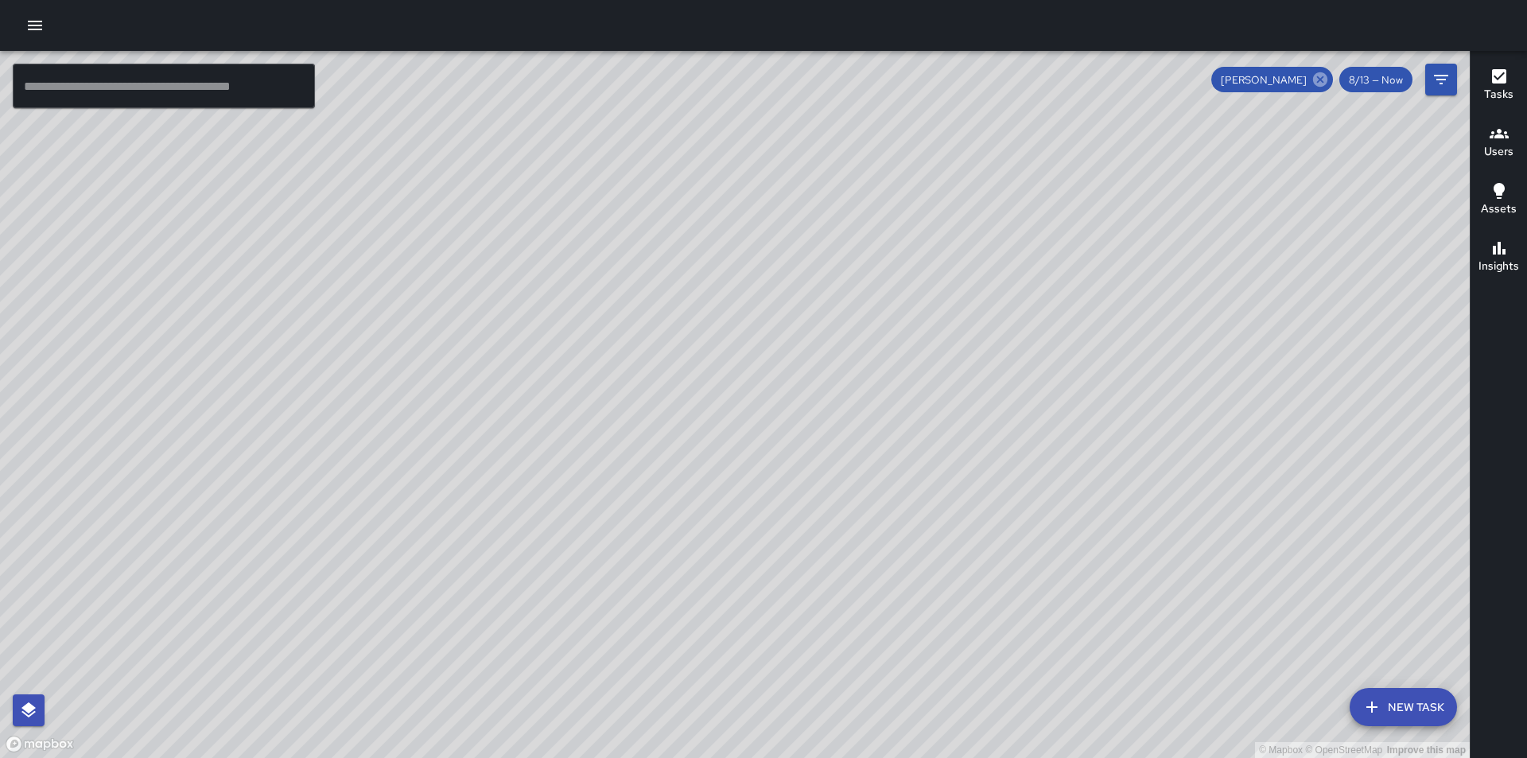
click at [1323, 79] on icon at bounding box center [1320, 79] width 14 height 14
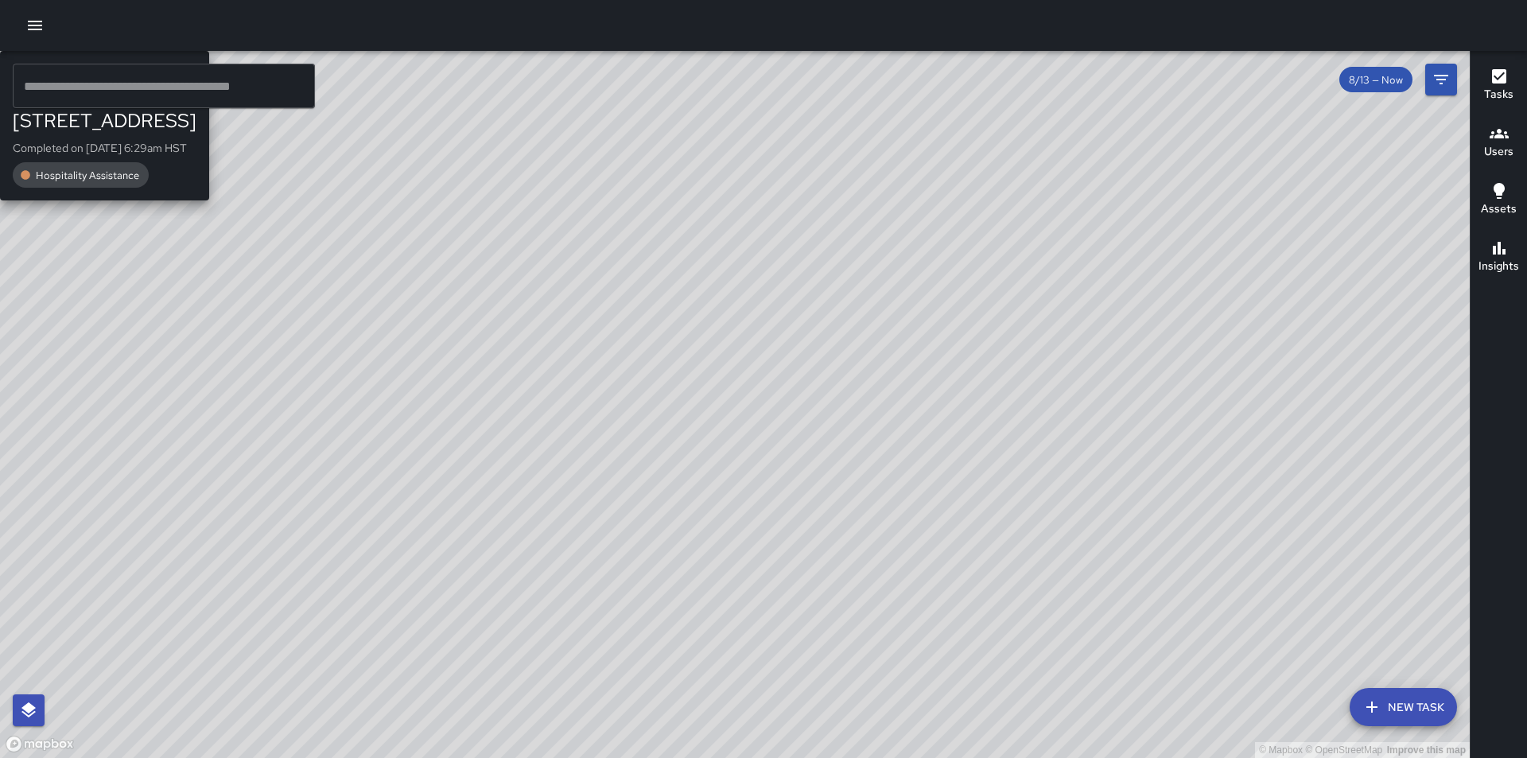
click at [209, 200] on div "TN Thoren Nansen 2222 Kalākaua Avenue Completed on 8/13/2025, 6:29am HST Hospit…" at bounding box center [104, 125] width 209 height 149
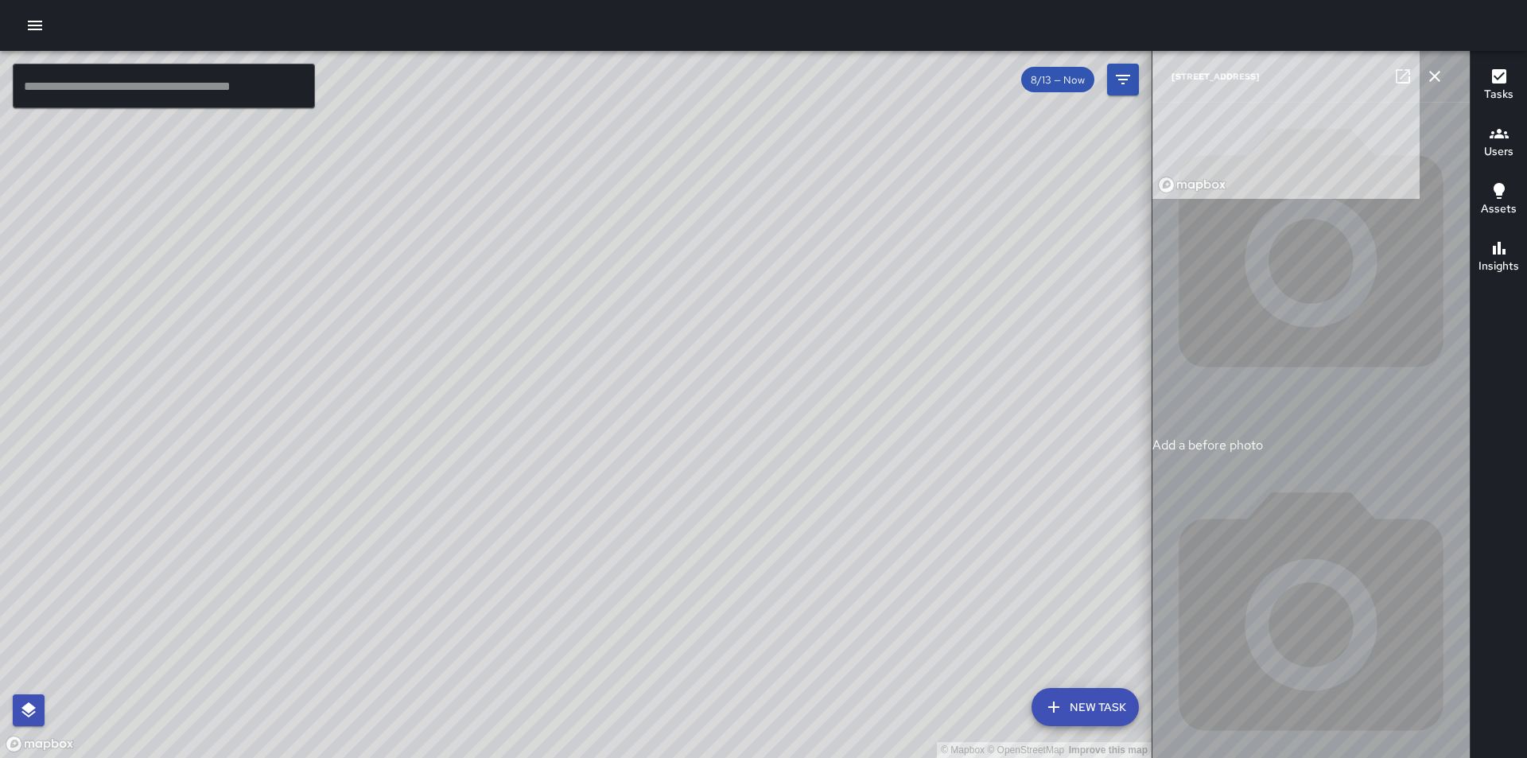
type input "**********"
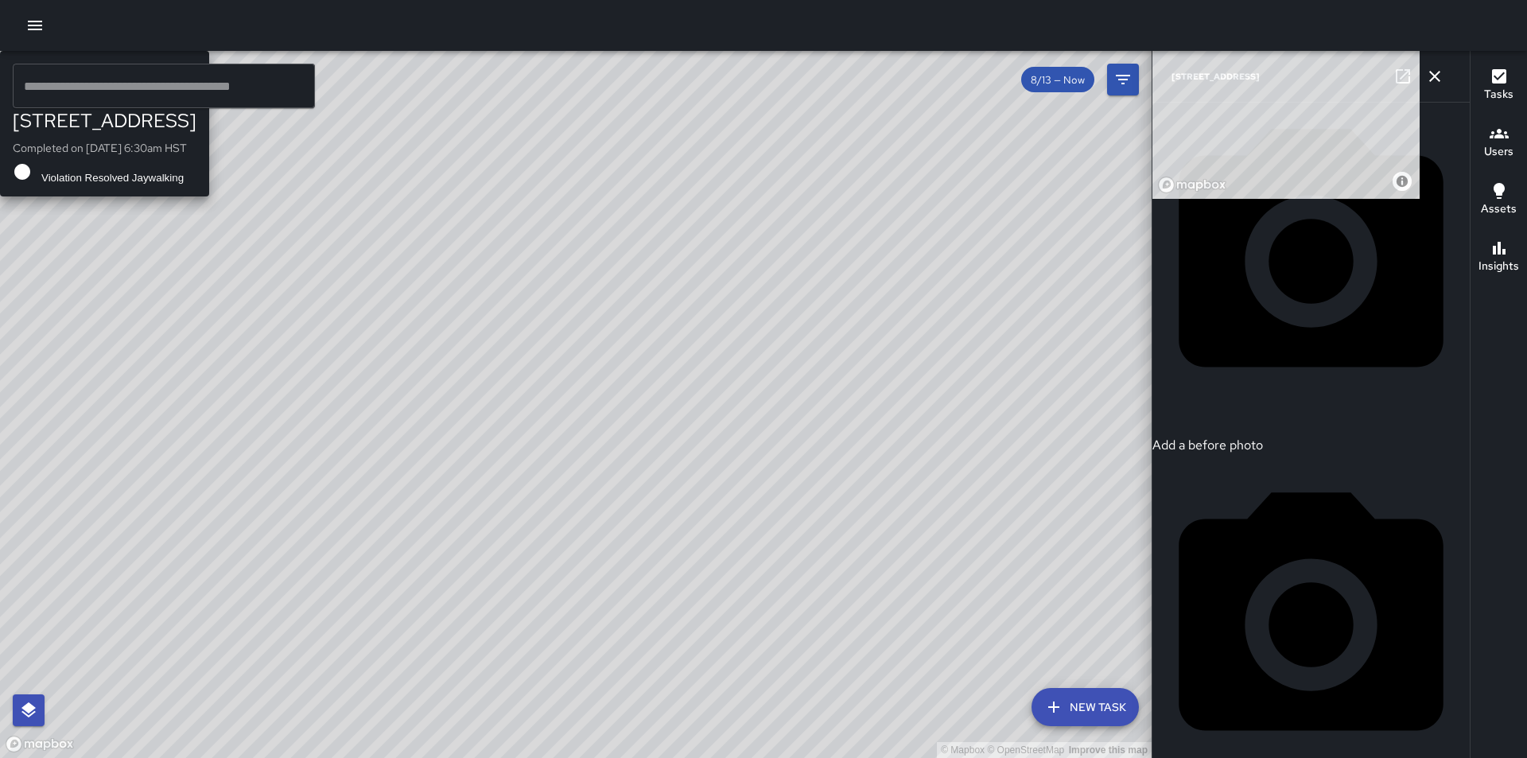
click at [614, 435] on div "© Mapbox © OpenStreetMap Improve this map TN Thoren Nansen 307 Royal Hawaiian A…" at bounding box center [575, 404] width 1151 height 707
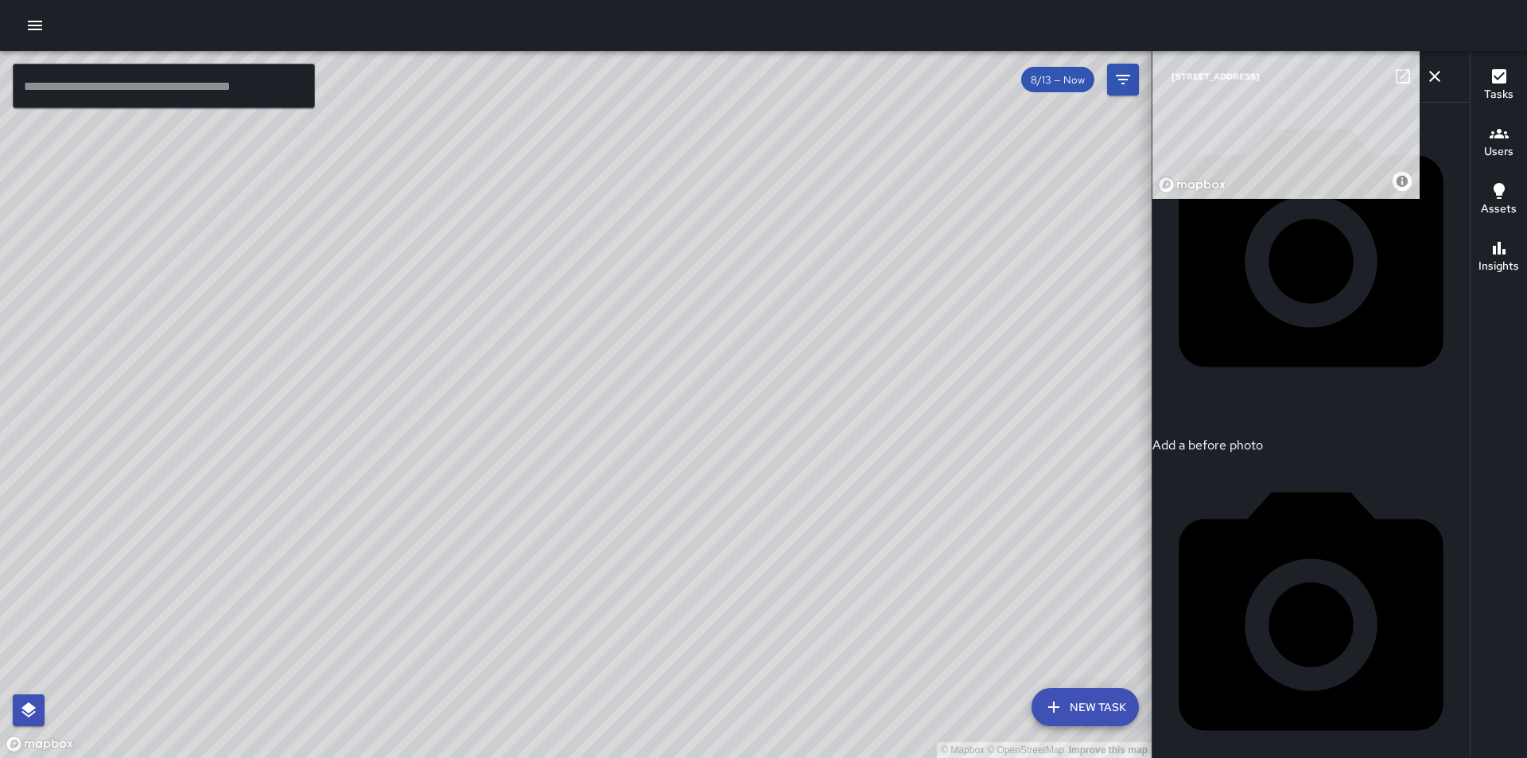
scroll to position [887, 0]
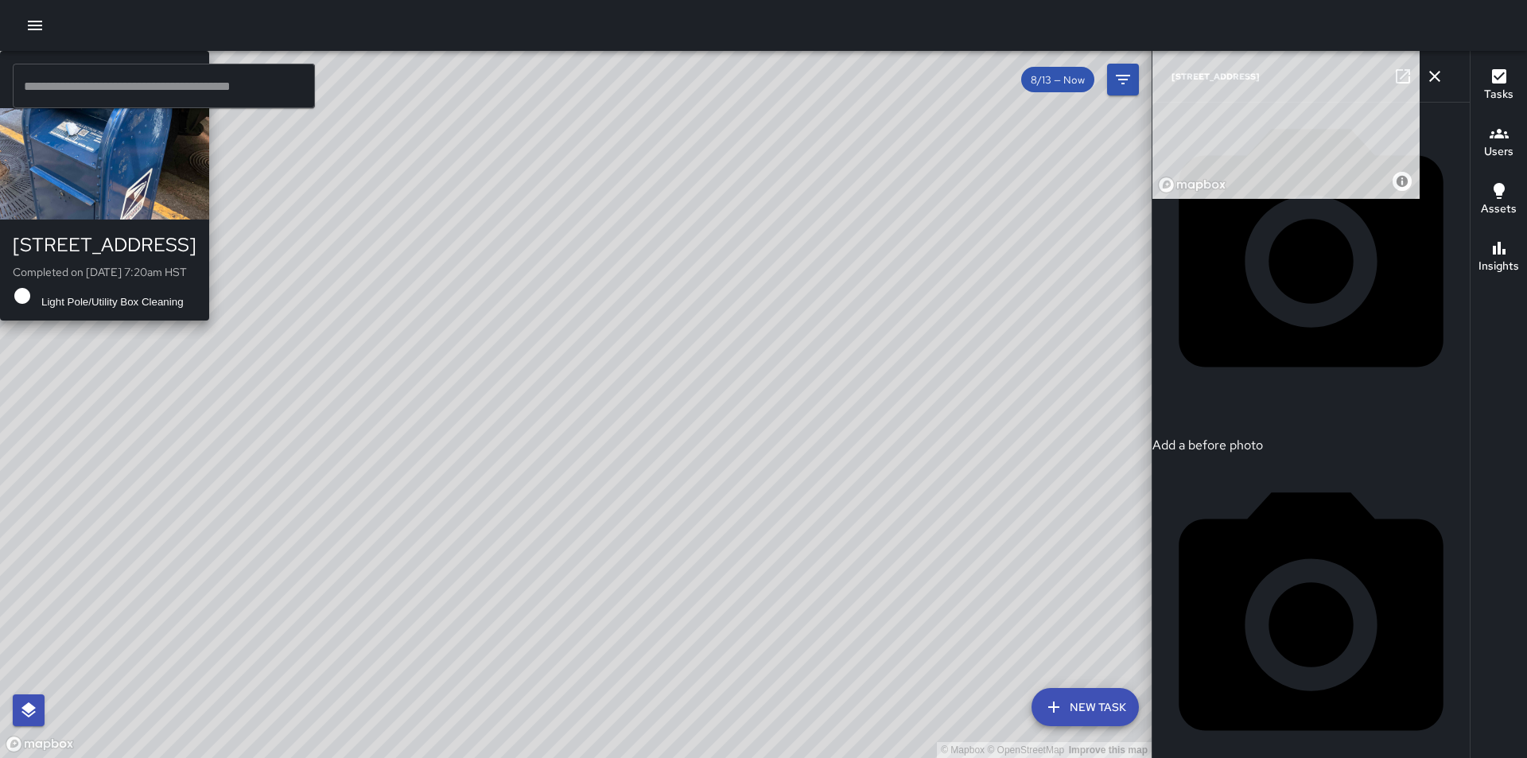
click at [786, 491] on div "© Mapbox © OpenStreetMap Improve this map KM Kevin Mews 321 Seaside Avenue Comp…" at bounding box center [575, 404] width 1151 height 707
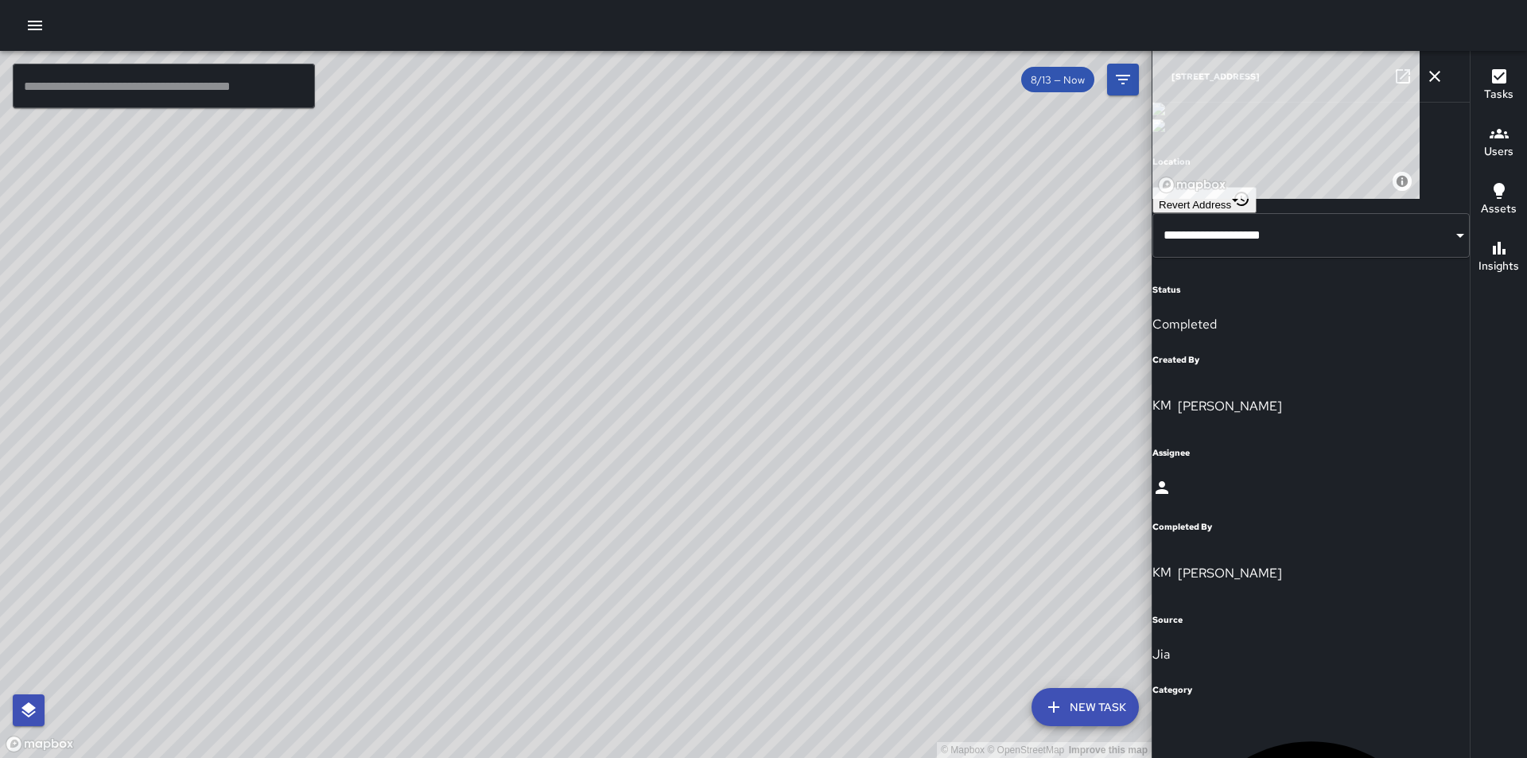
scroll to position [0, 0]
click at [1503, 141] on icon "button" at bounding box center [1498, 133] width 19 height 19
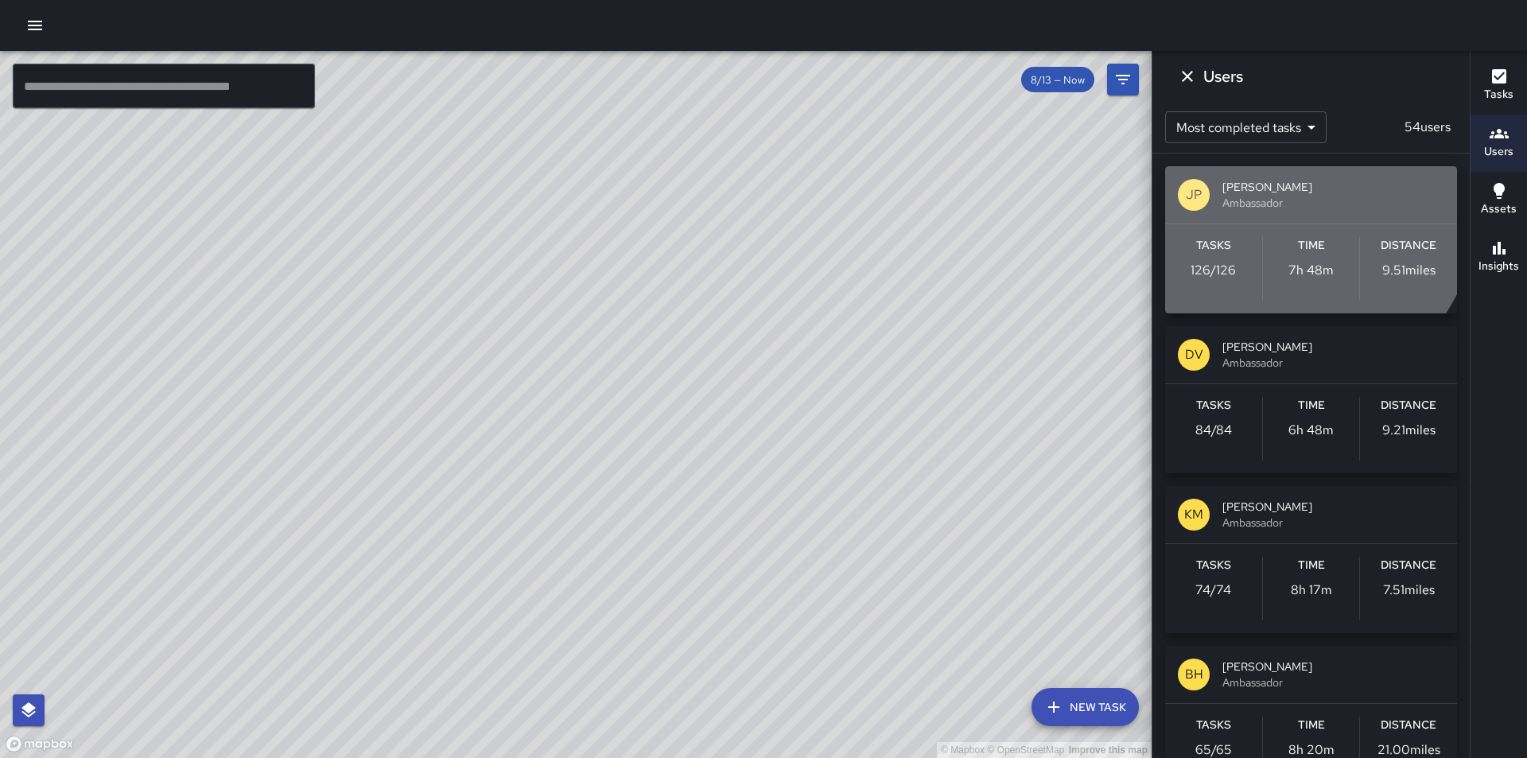
click at [1256, 192] on span "Joseph Planesi Kauhola Jr" at bounding box center [1333, 187] width 222 height 16
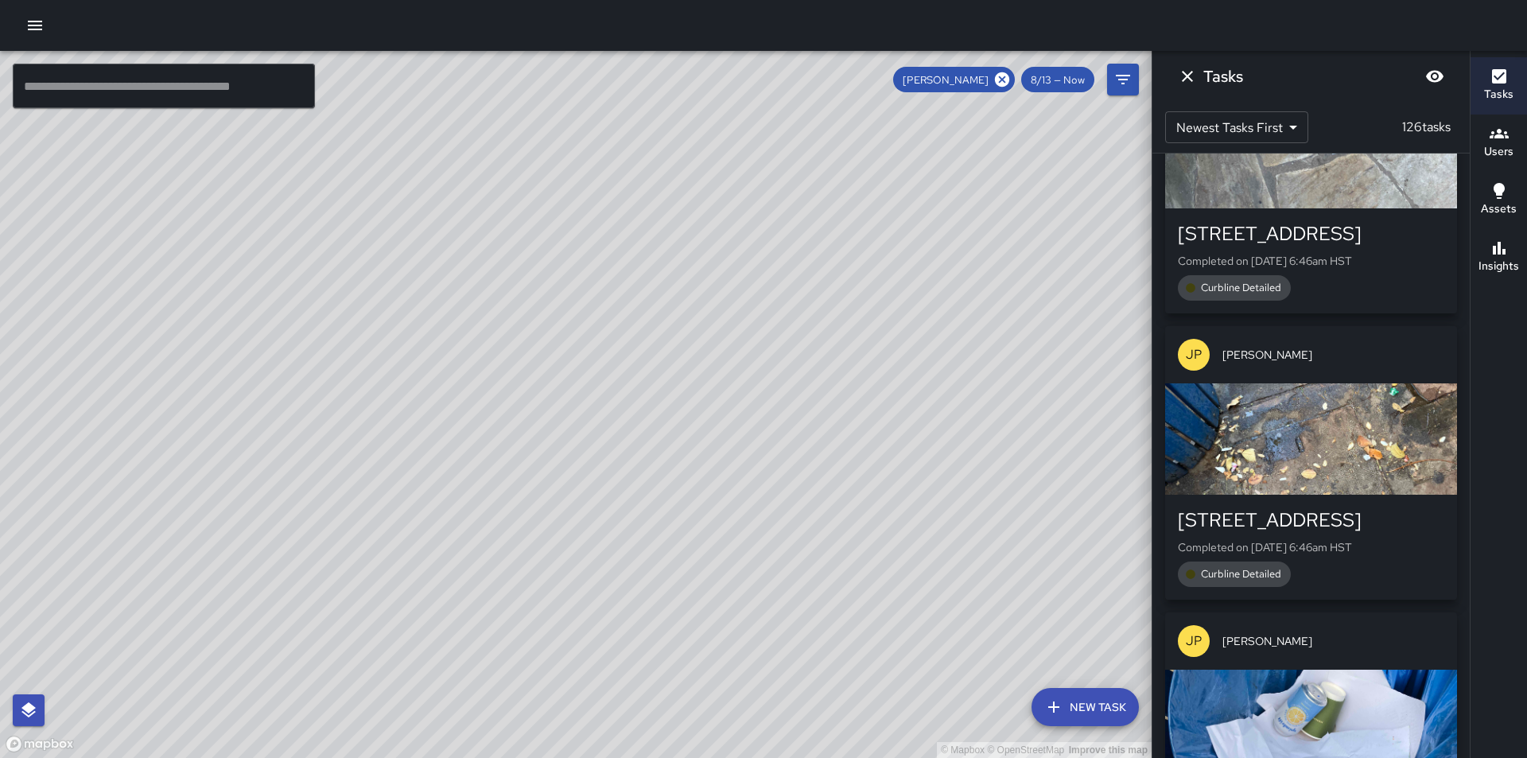
scroll to position [35357, 0]
